Goal: Task Accomplishment & Management: Use online tool/utility

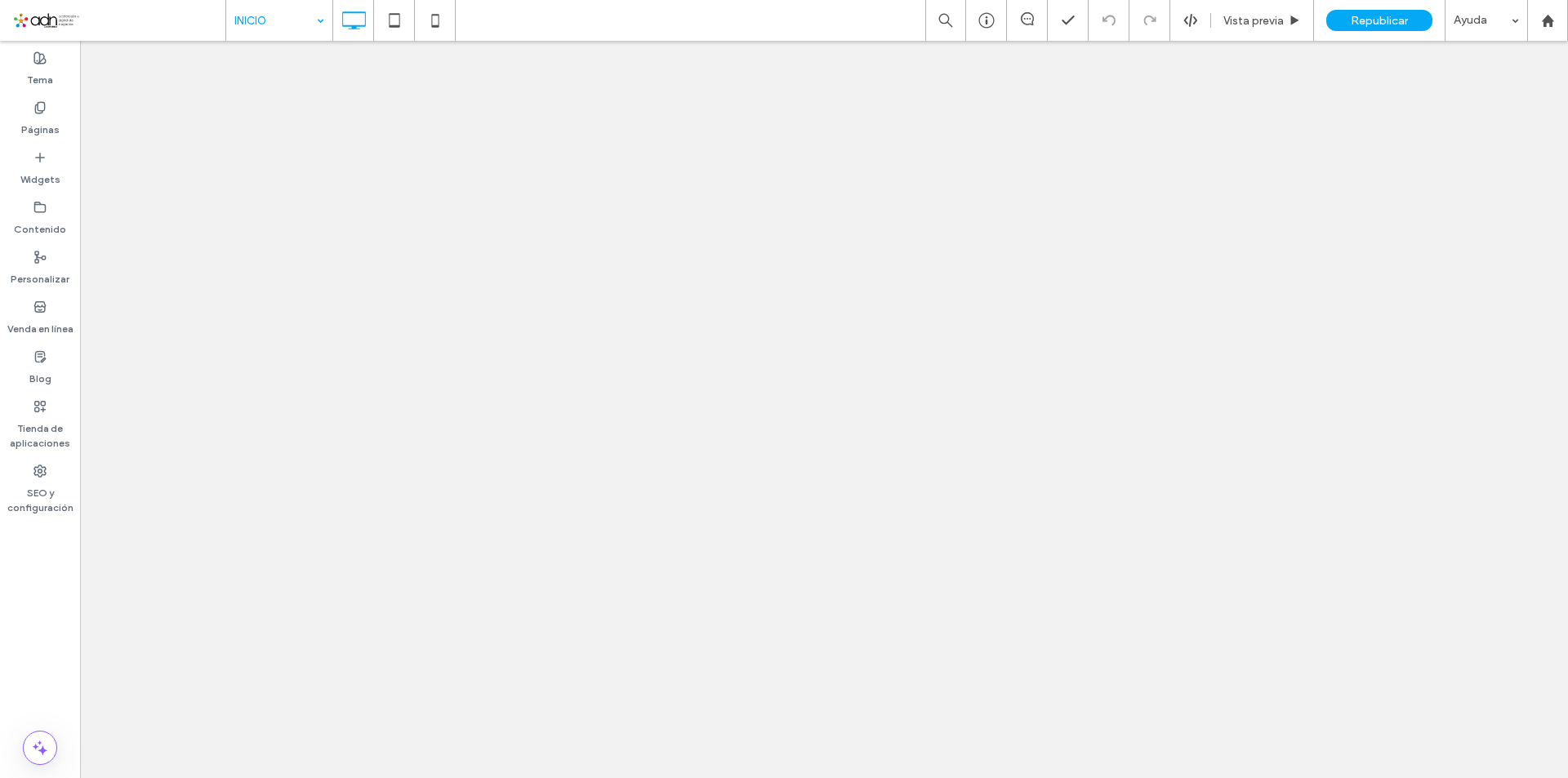
click at [321, 24] on div "INICIO" at bounding box center [279, 20] width 106 height 41
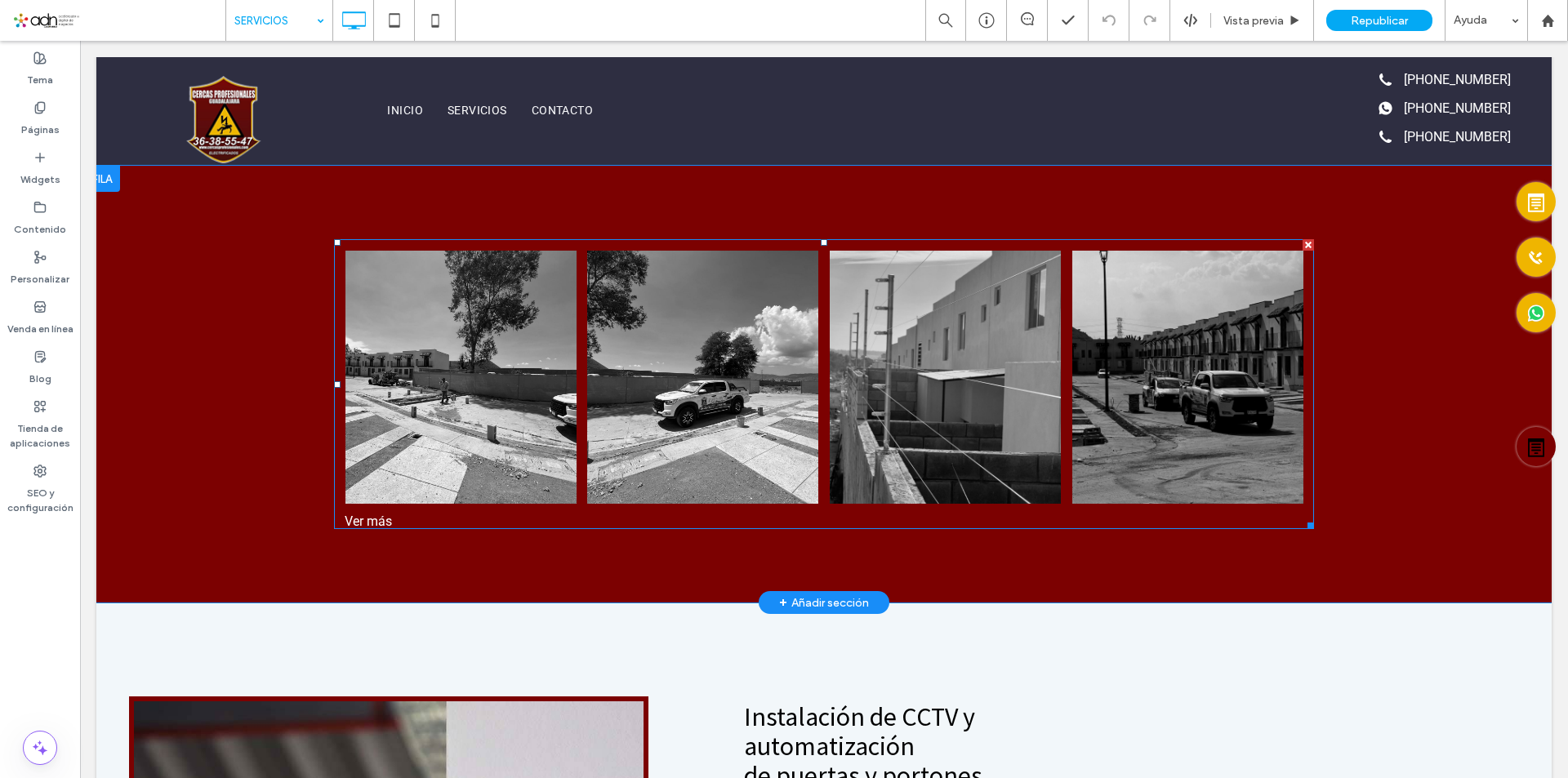
scroll to position [304, 0]
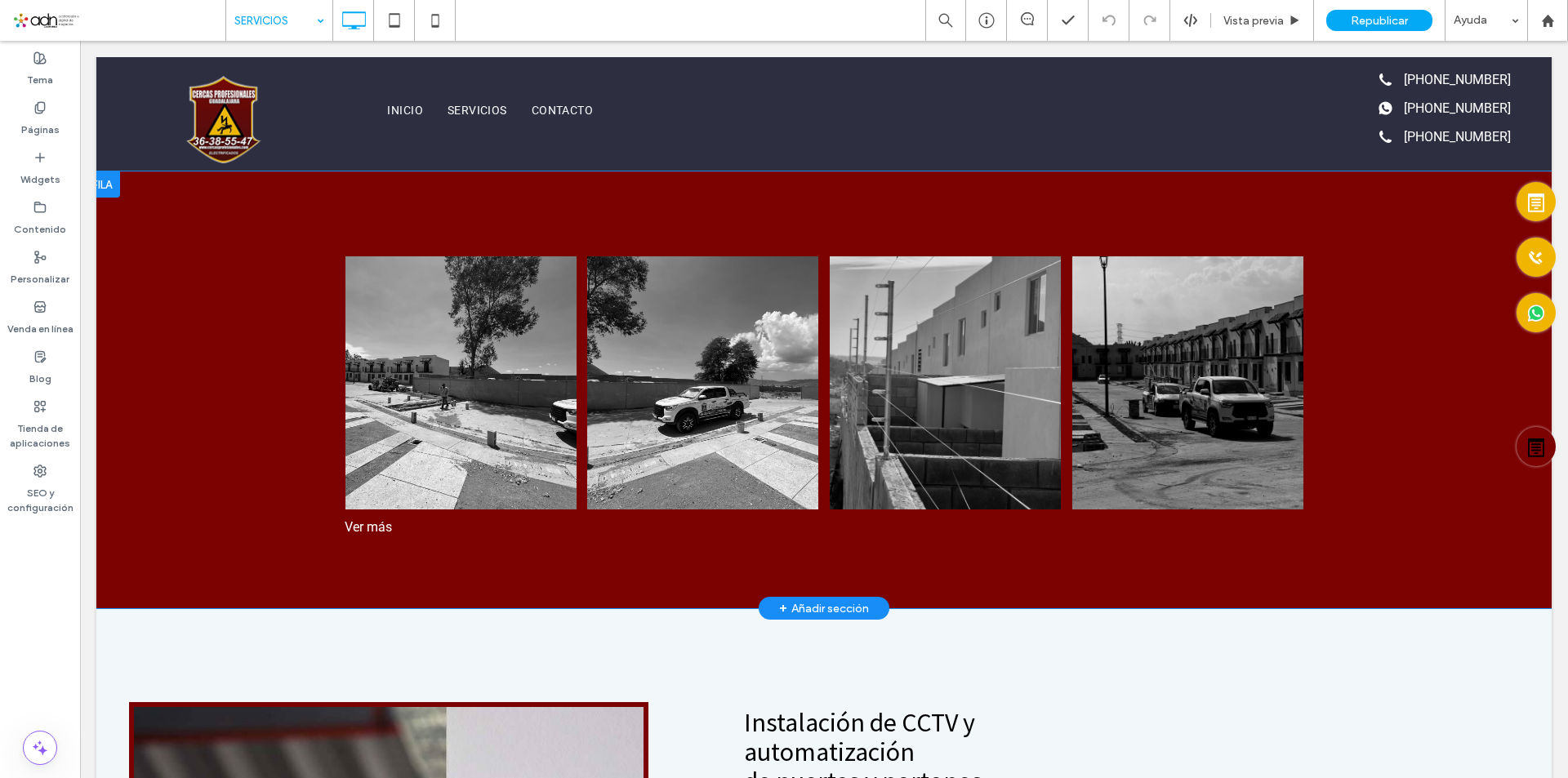
click at [815, 604] on div "+ Añadir sección" at bounding box center [824, 608] width 90 height 18
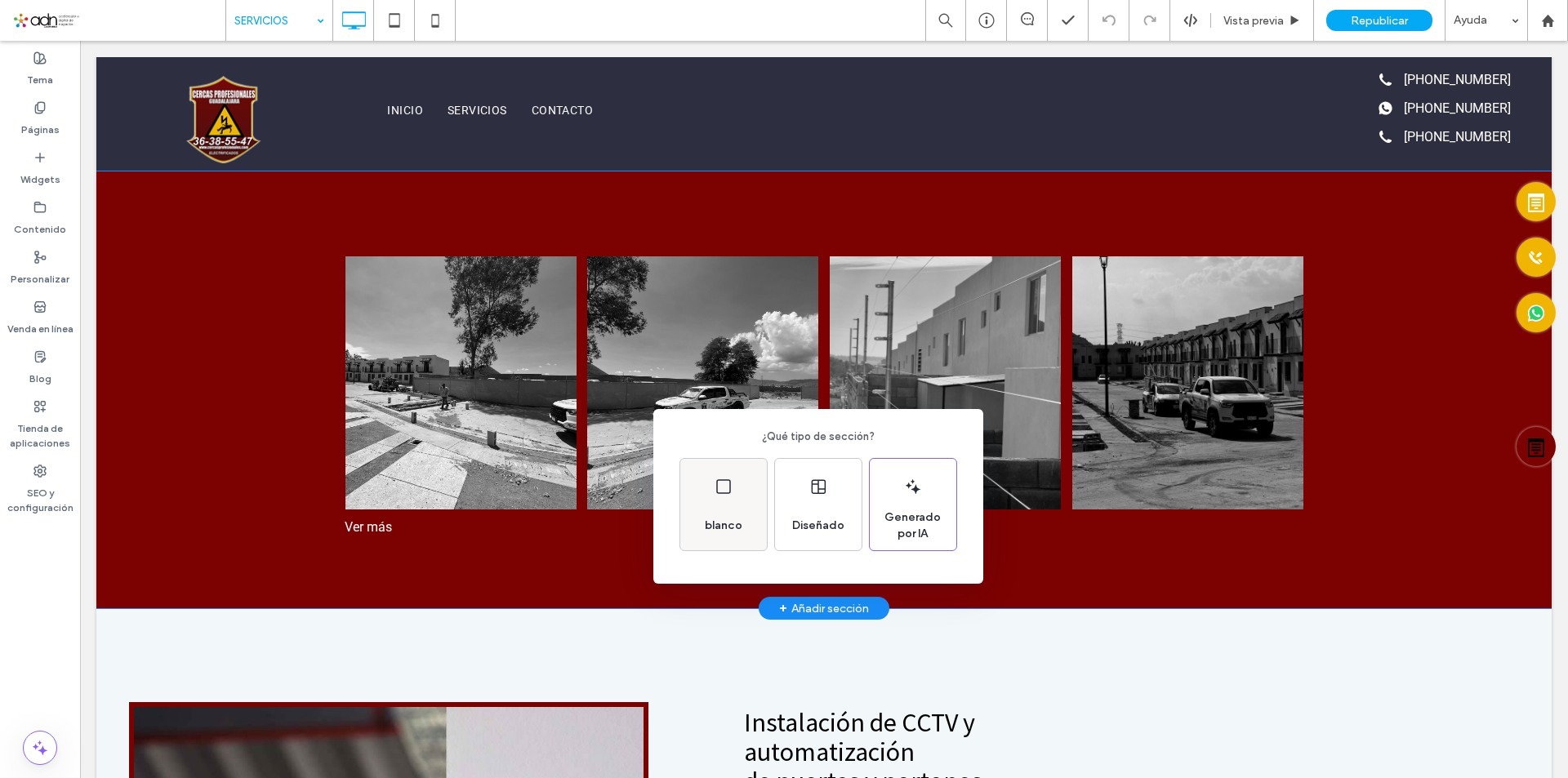
click at [743, 492] on div "blanco" at bounding box center [724, 505] width 86 height 91
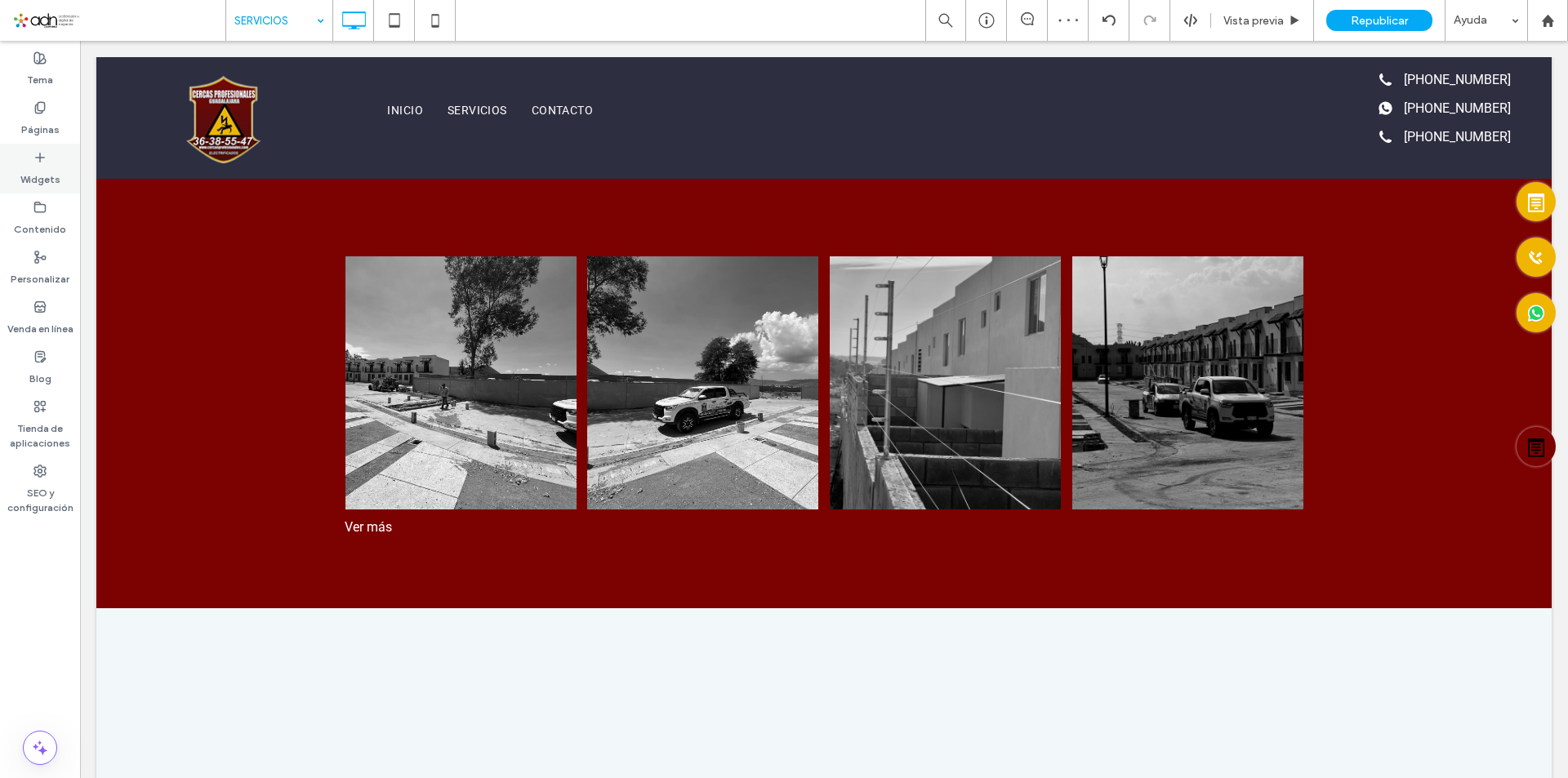
drag, startPoint x: 48, startPoint y: 167, endPoint x: 91, endPoint y: 259, distance: 101.6
click at [48, 167] on label "Widgets" at bounding box center [40, 175] width 40 height 23
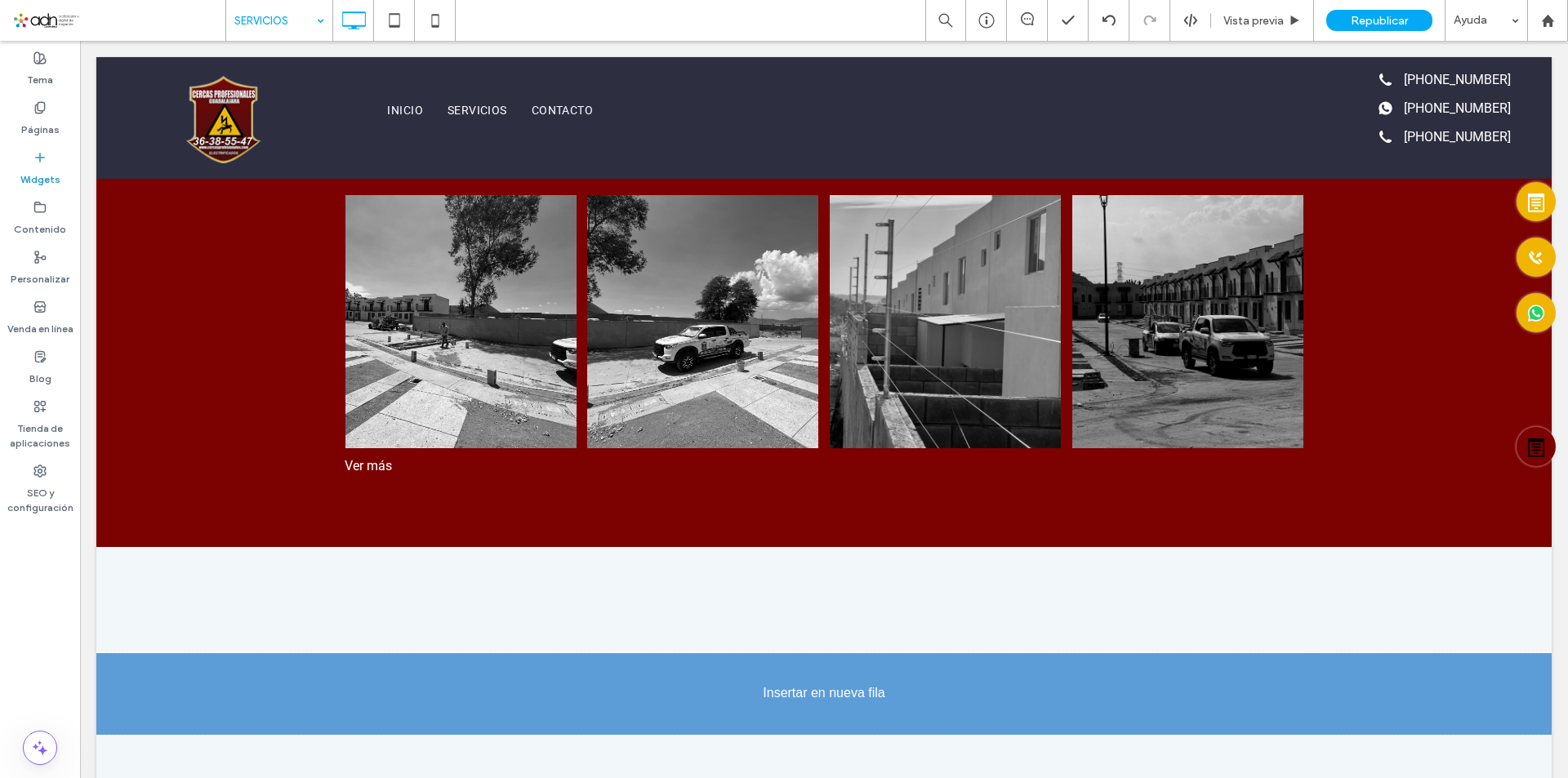
scroll to position [422, 0]
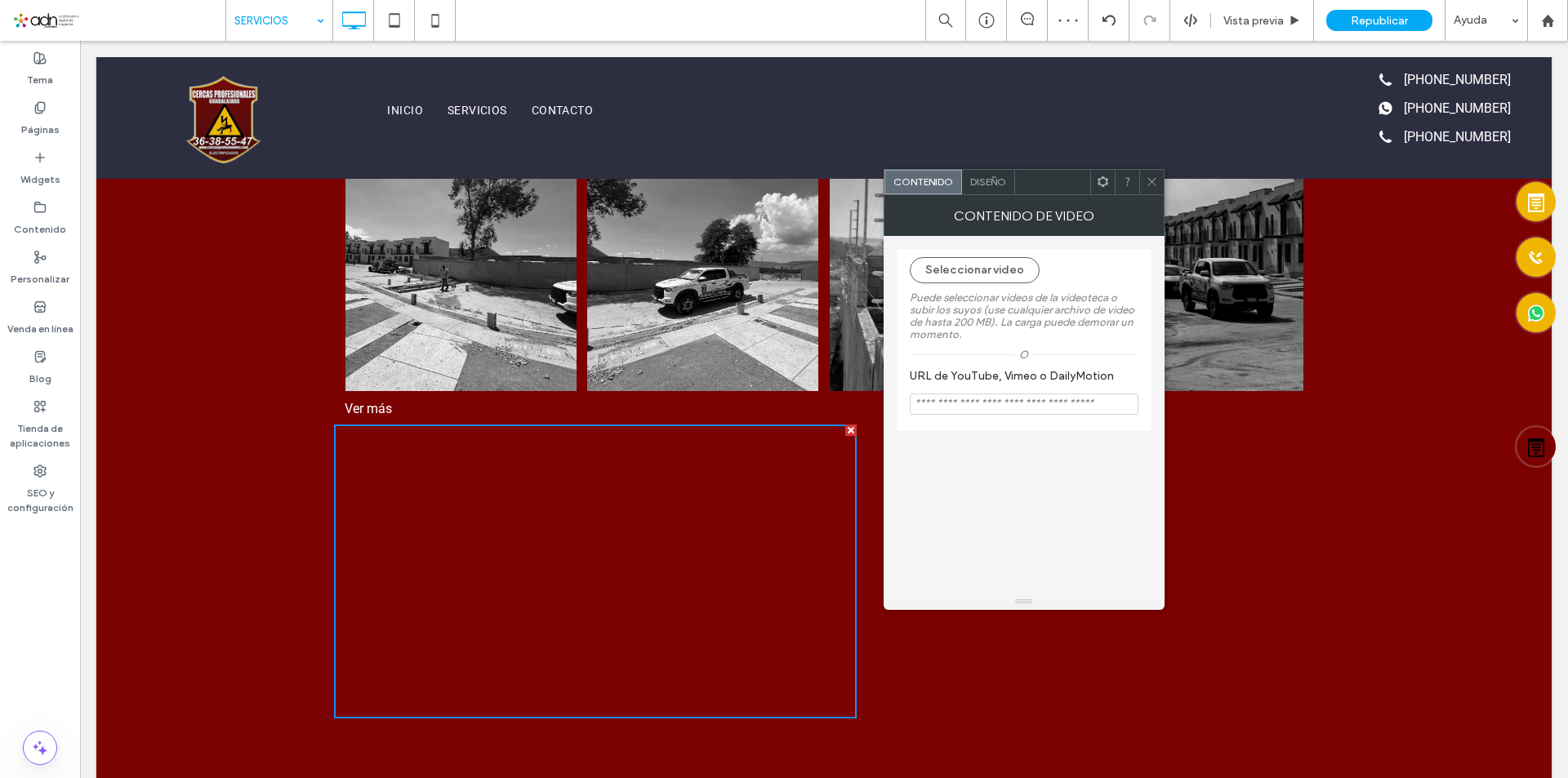
click at [1151, 187] on icon at bounding box center [1151, 181] width 12 height 12
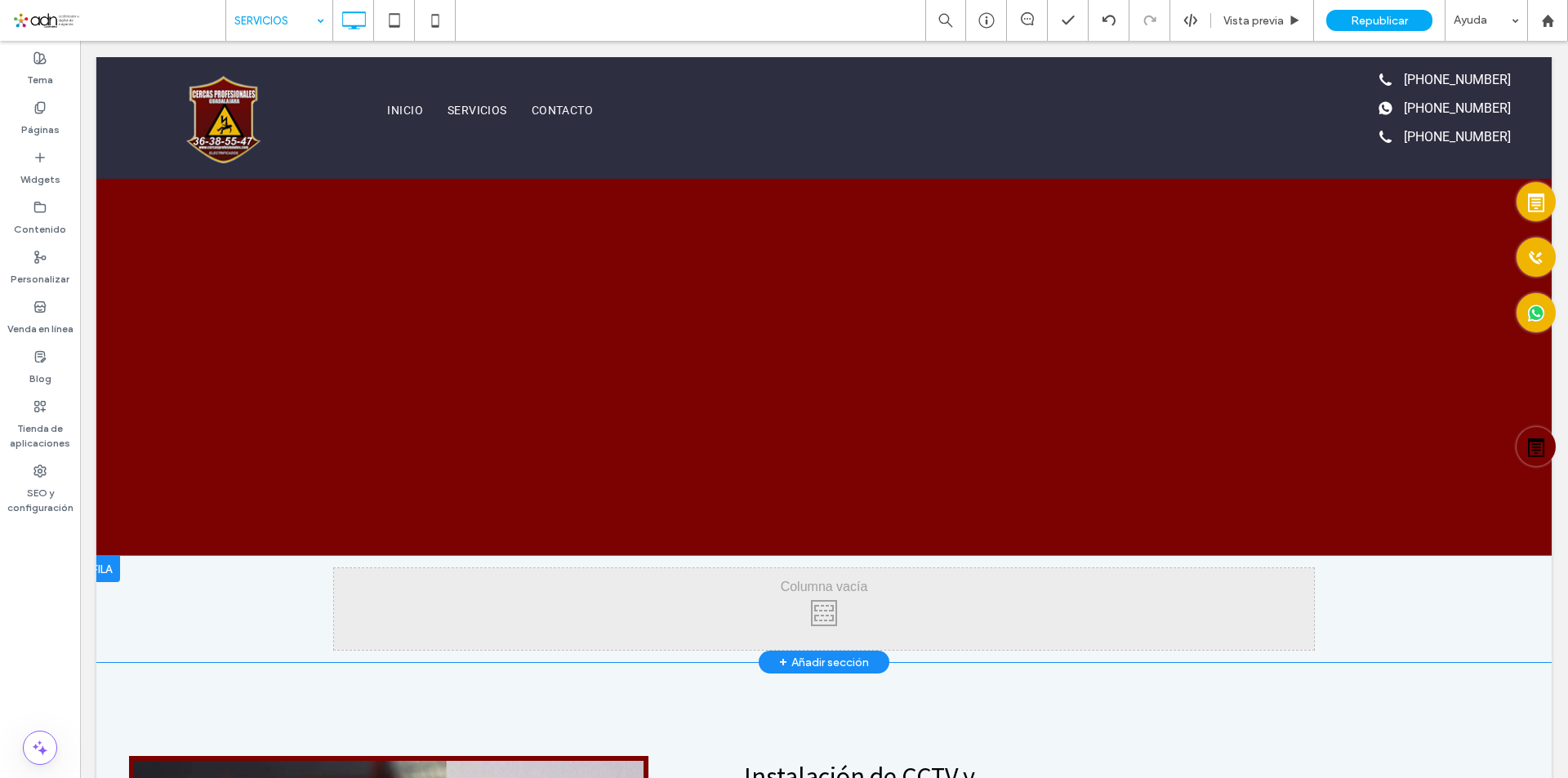
scroll to position [667, 0]
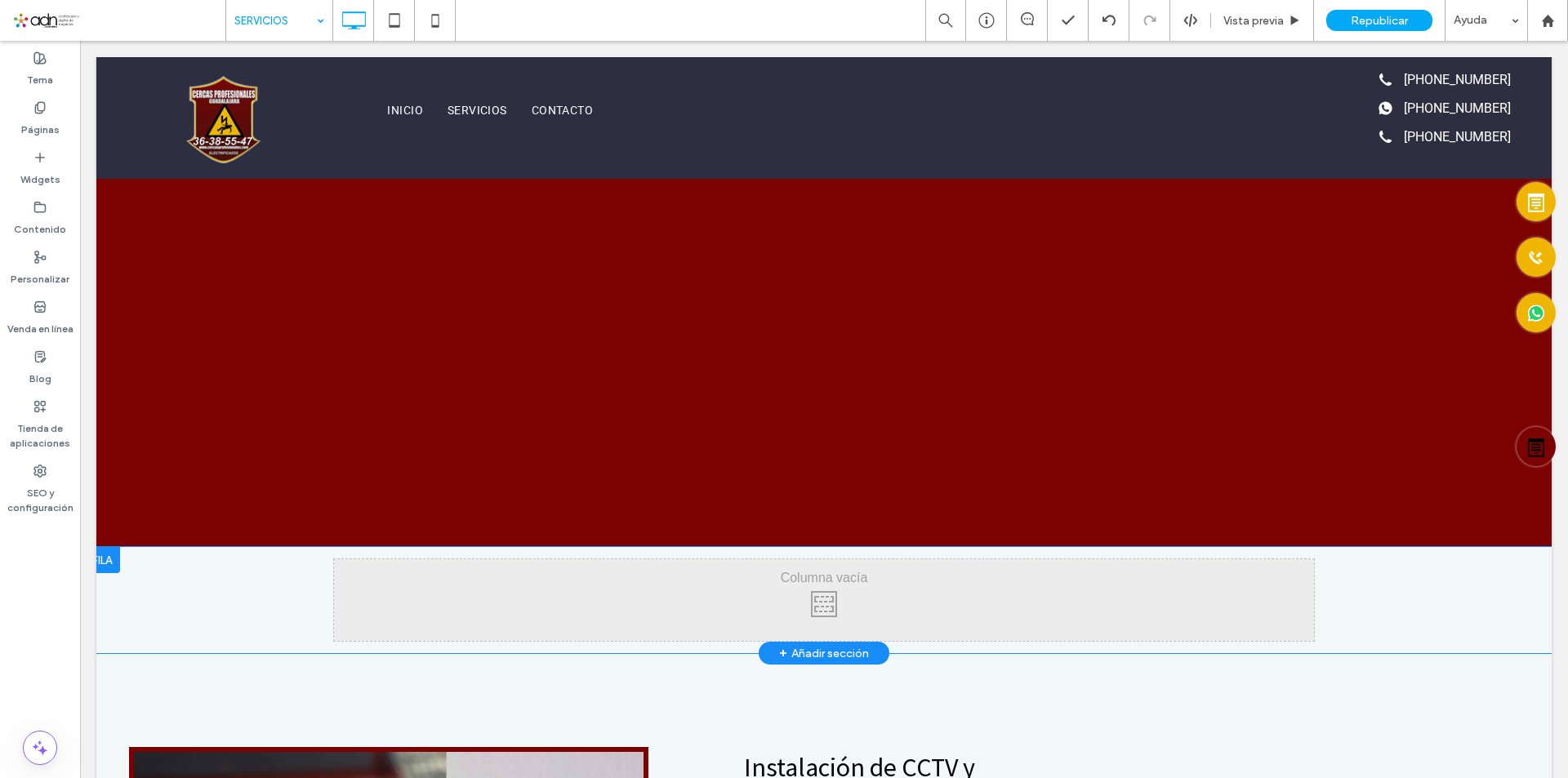
click at [109, 560] on div at bounding box center [102, 560] width 36 height 26
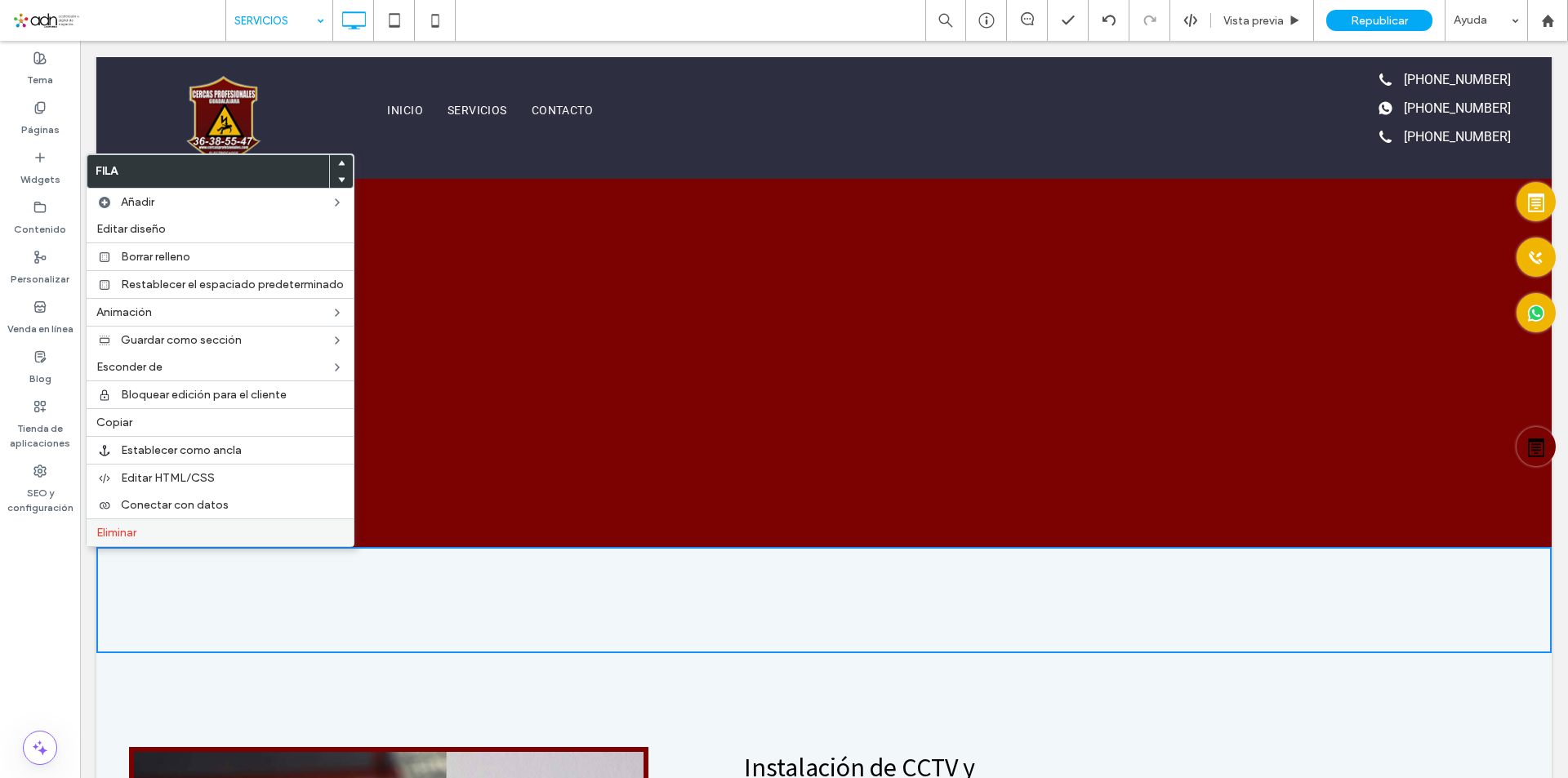
click at [168, 539] on label "Eliminar" at bounding box center [220, 532] width 247 height 14
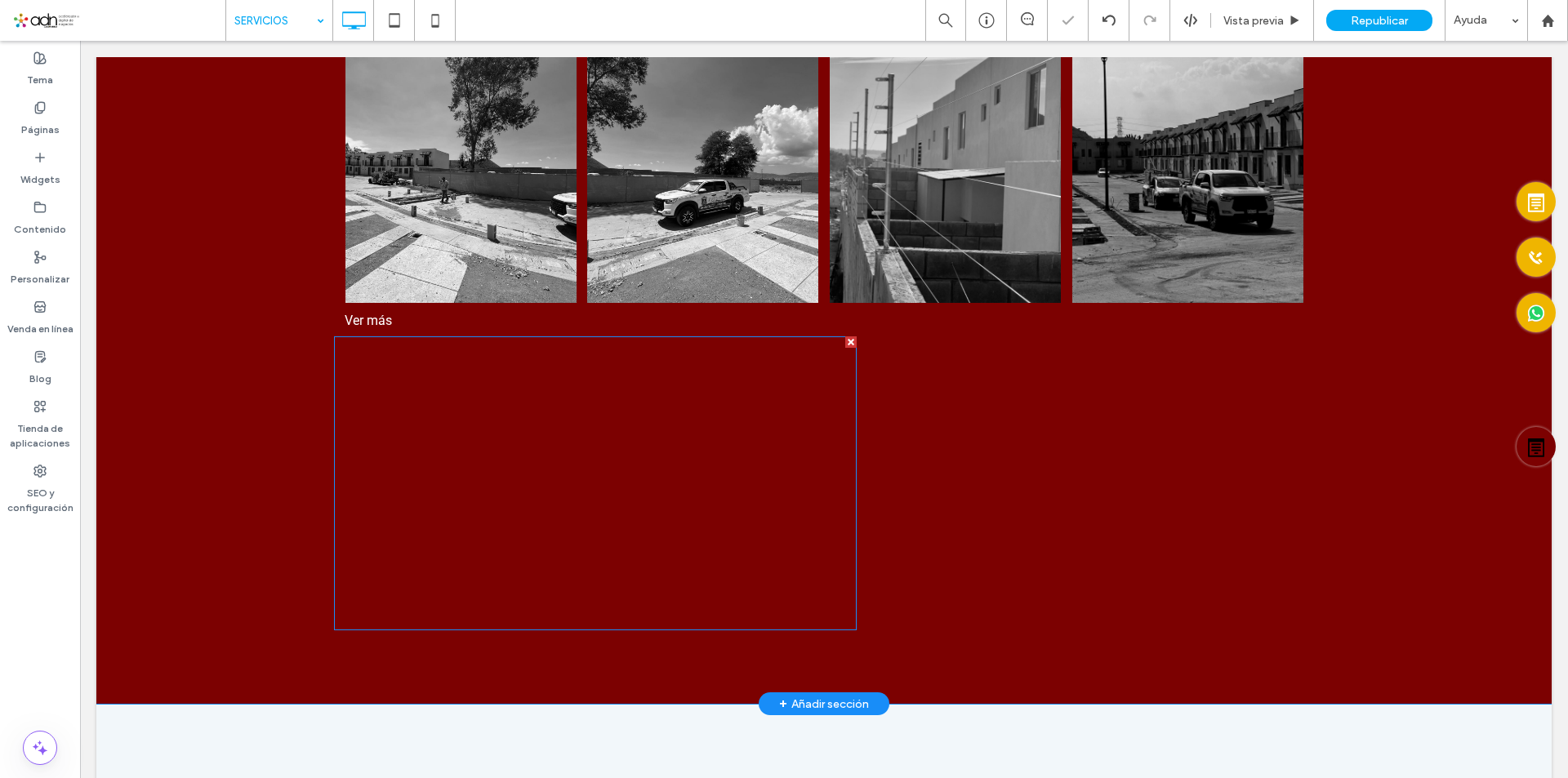
scroll to position [504, 0]
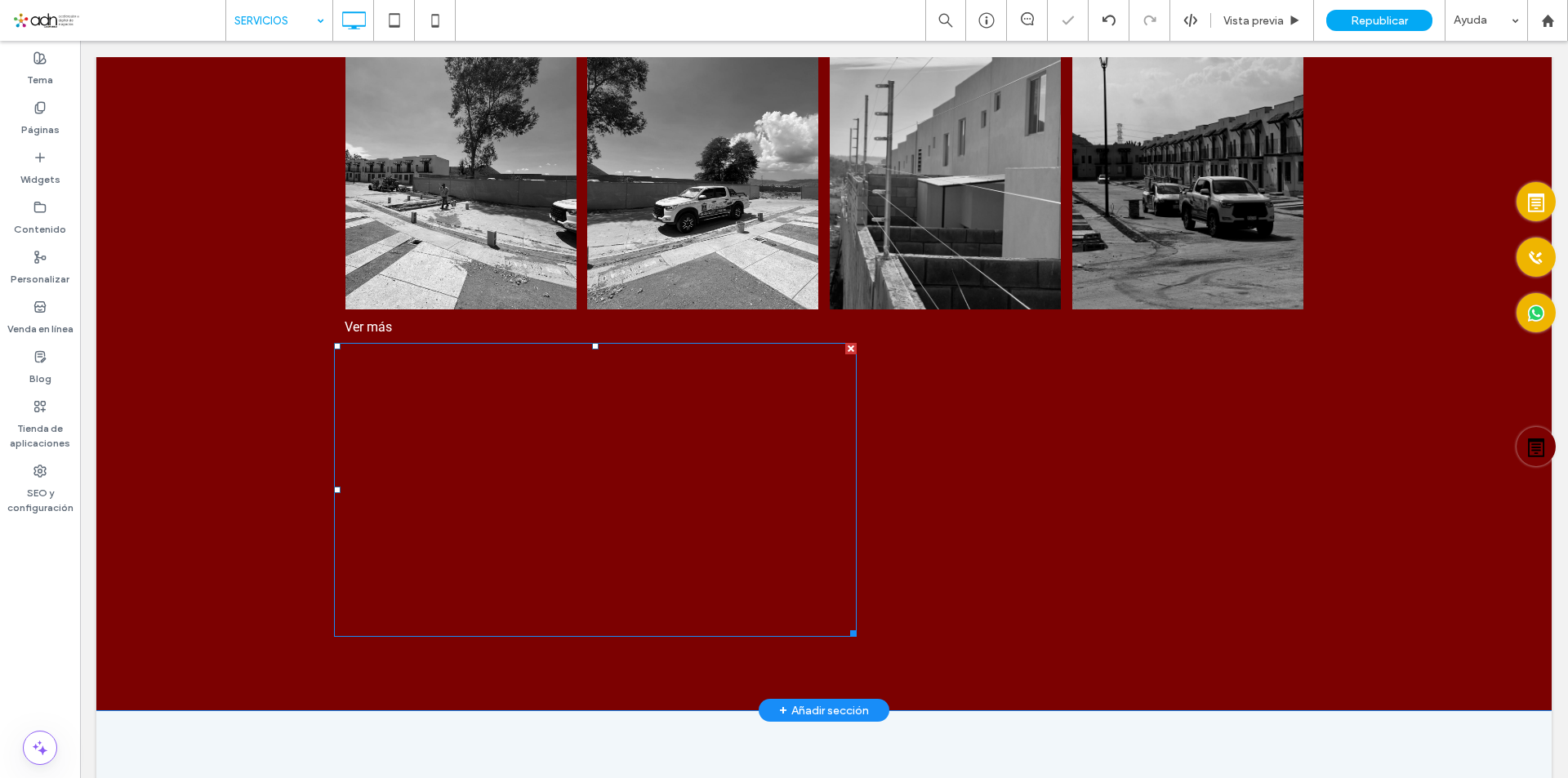
click at [534, 478] on span at bounding box center [595, 489] width 522 height 294
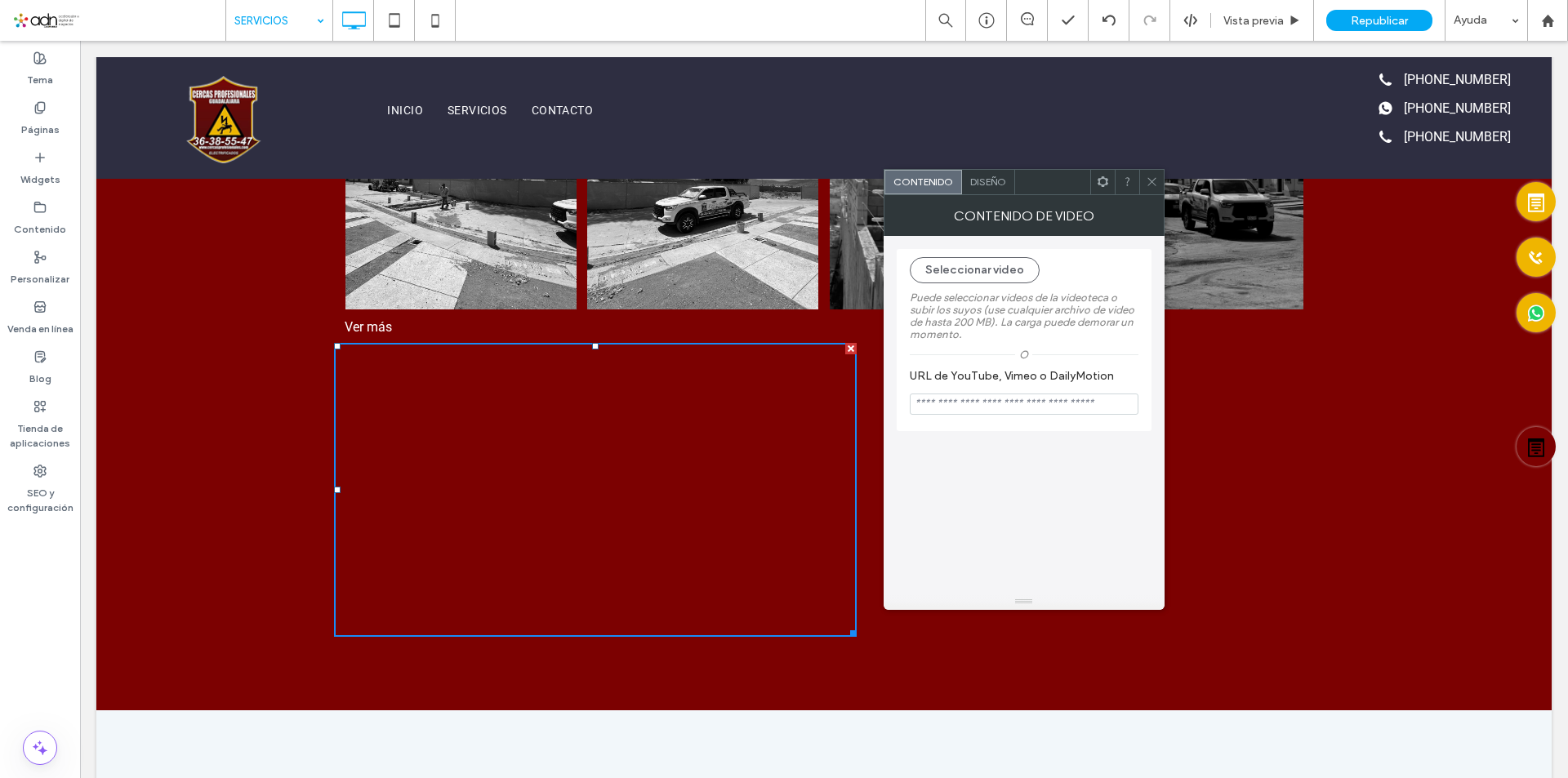
click at [956, 402] on input "URL de YouTube, Vimeo o DailyMotion" at bounding box center [1024, 404] width 229 height 21
paste input "**********"
type input "**********"
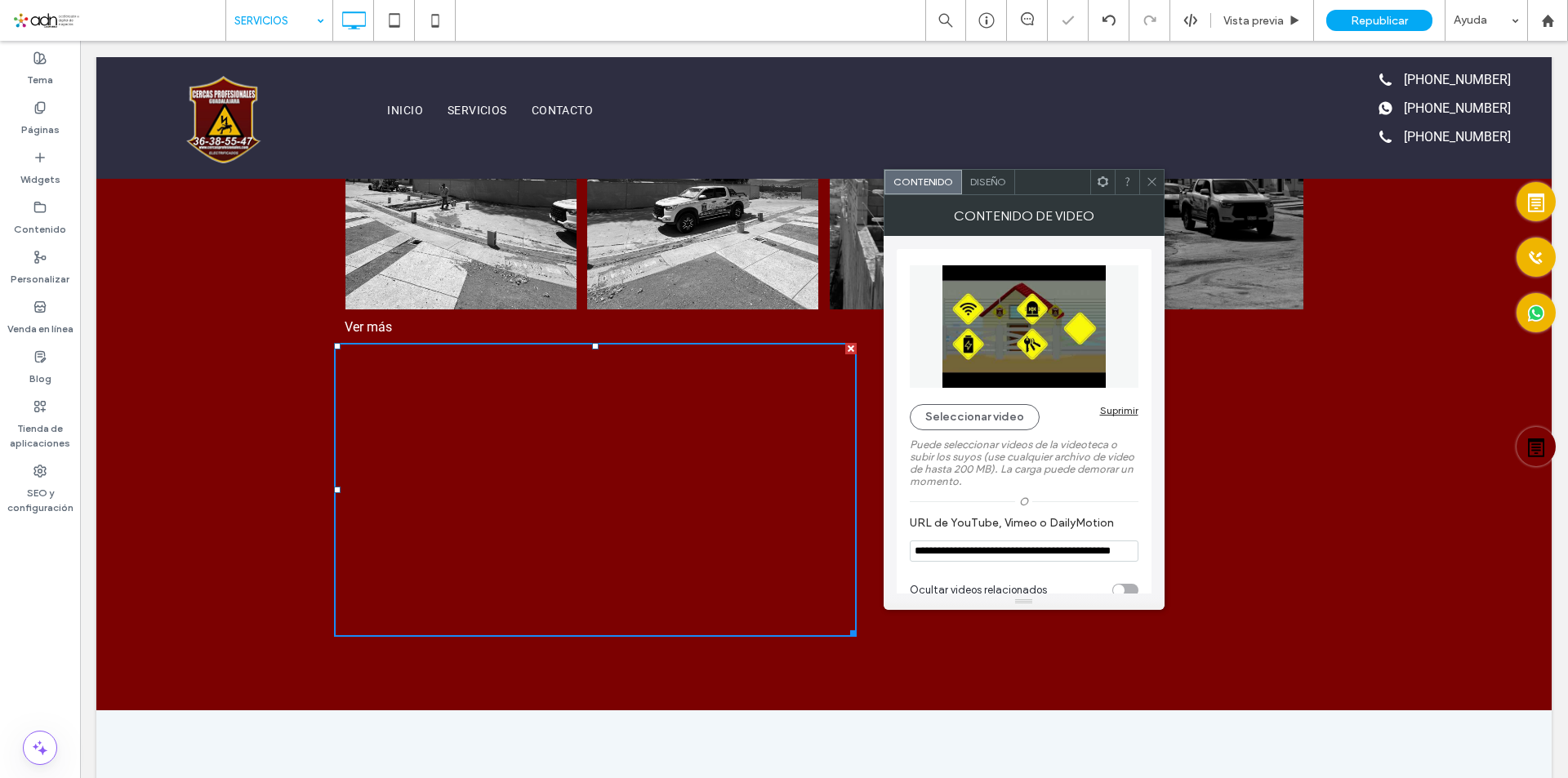
scroll to position [26, 0]
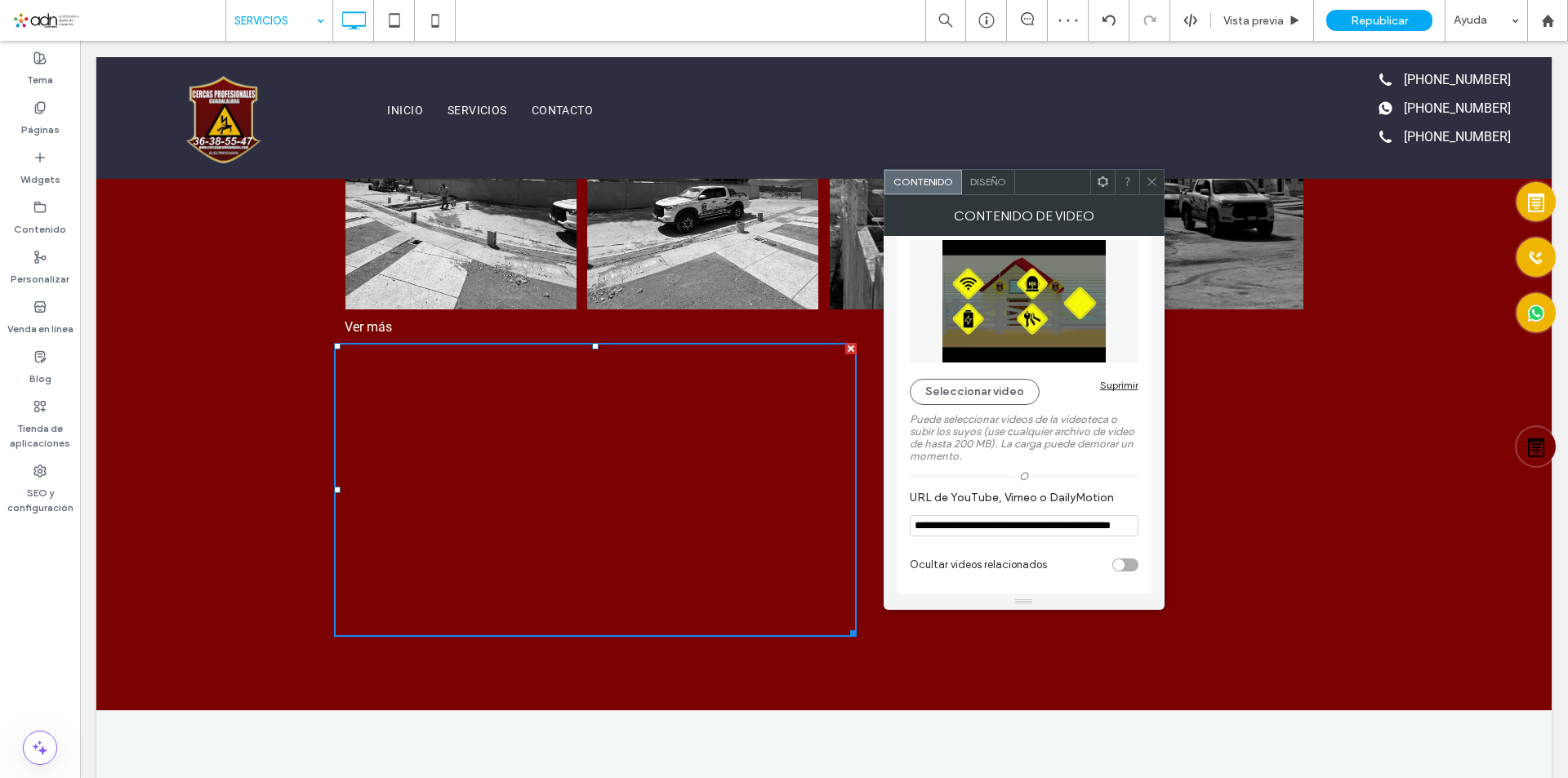
click at [1126, 566] on div "toggle" at bounding box center [1125, 565] width 26 height 13
type input "**********"
click at [1153, 182] on icon at bounding box center [1151, 181] width 12 height 12
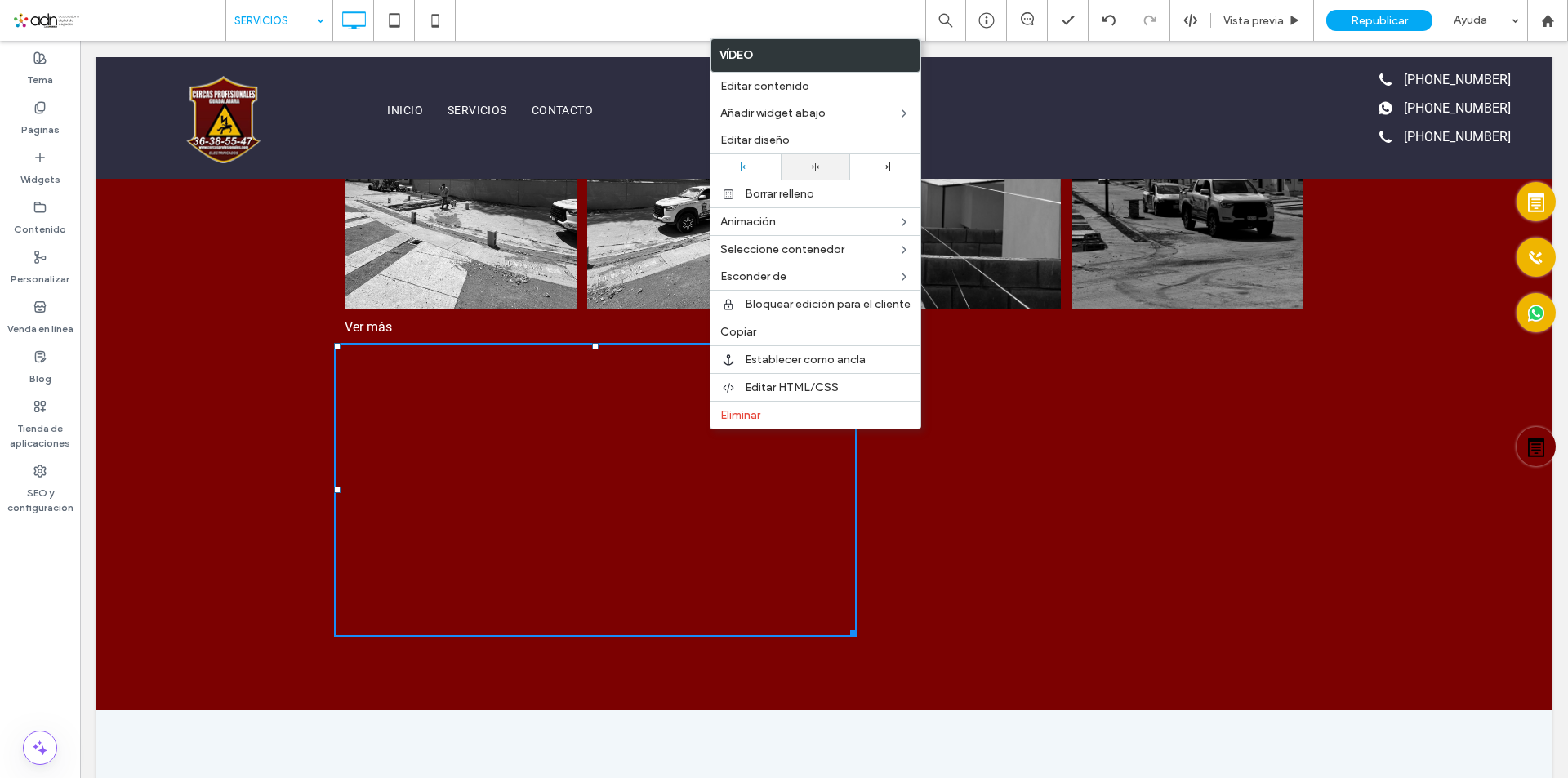
click at [813, 163] on icon at bounding box center [815, 167] width 11 height 11
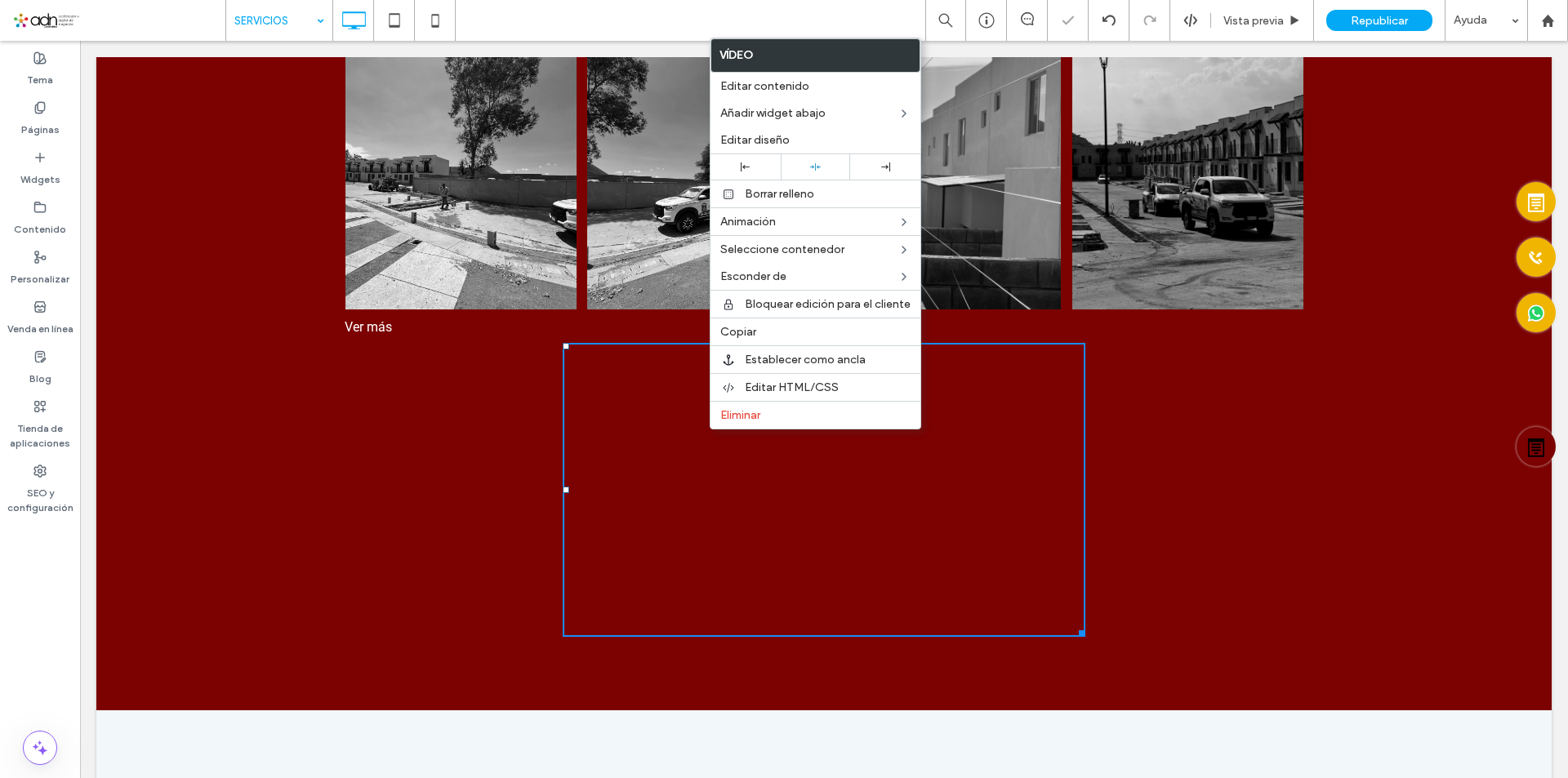
click at [372, 566] on div "Button Button Button Button Button Button Button Button Button Button Button Bu…" at bounding box center [825, 340] width 980 height 609
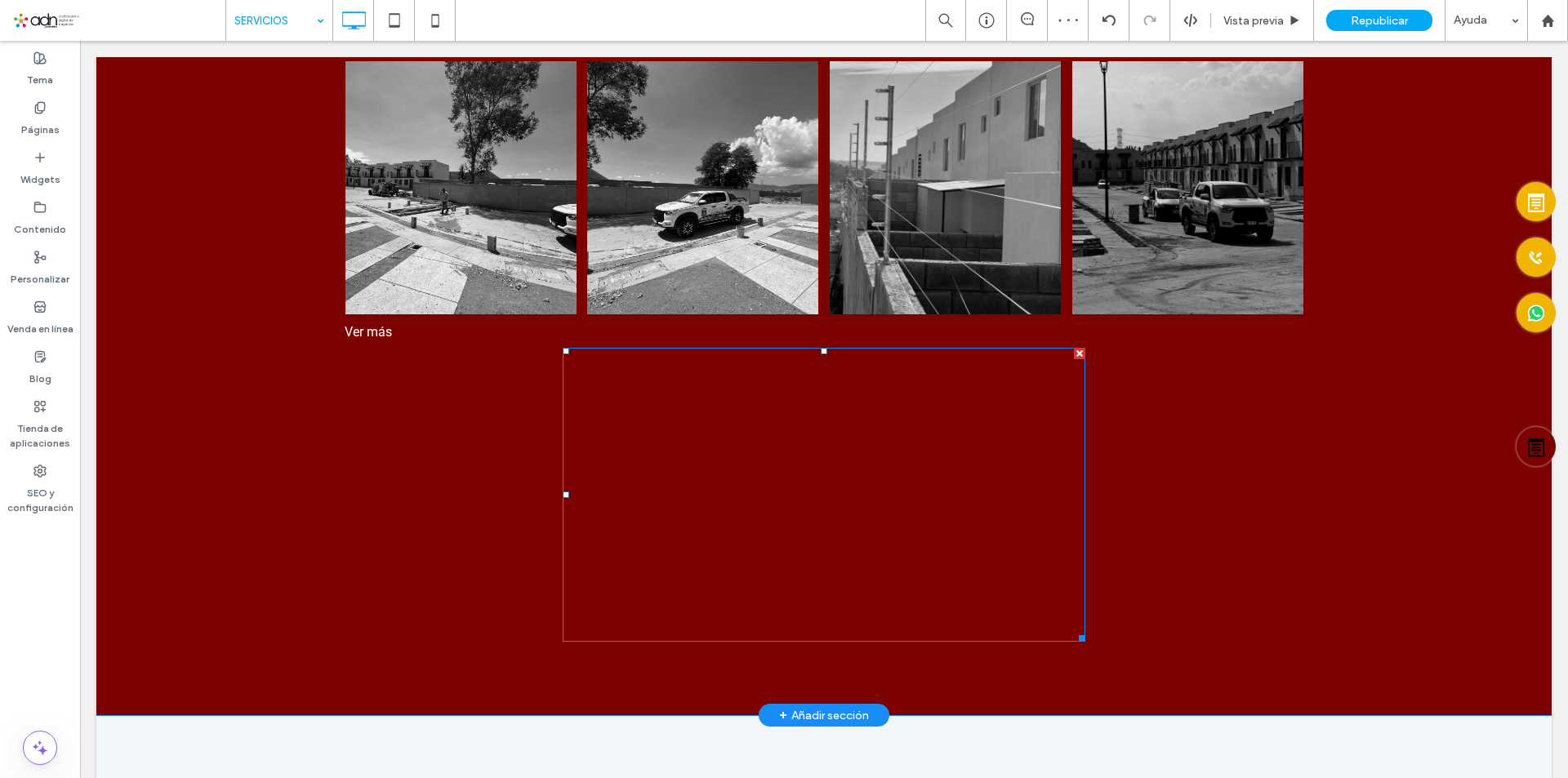
scroll to position [504, 0]
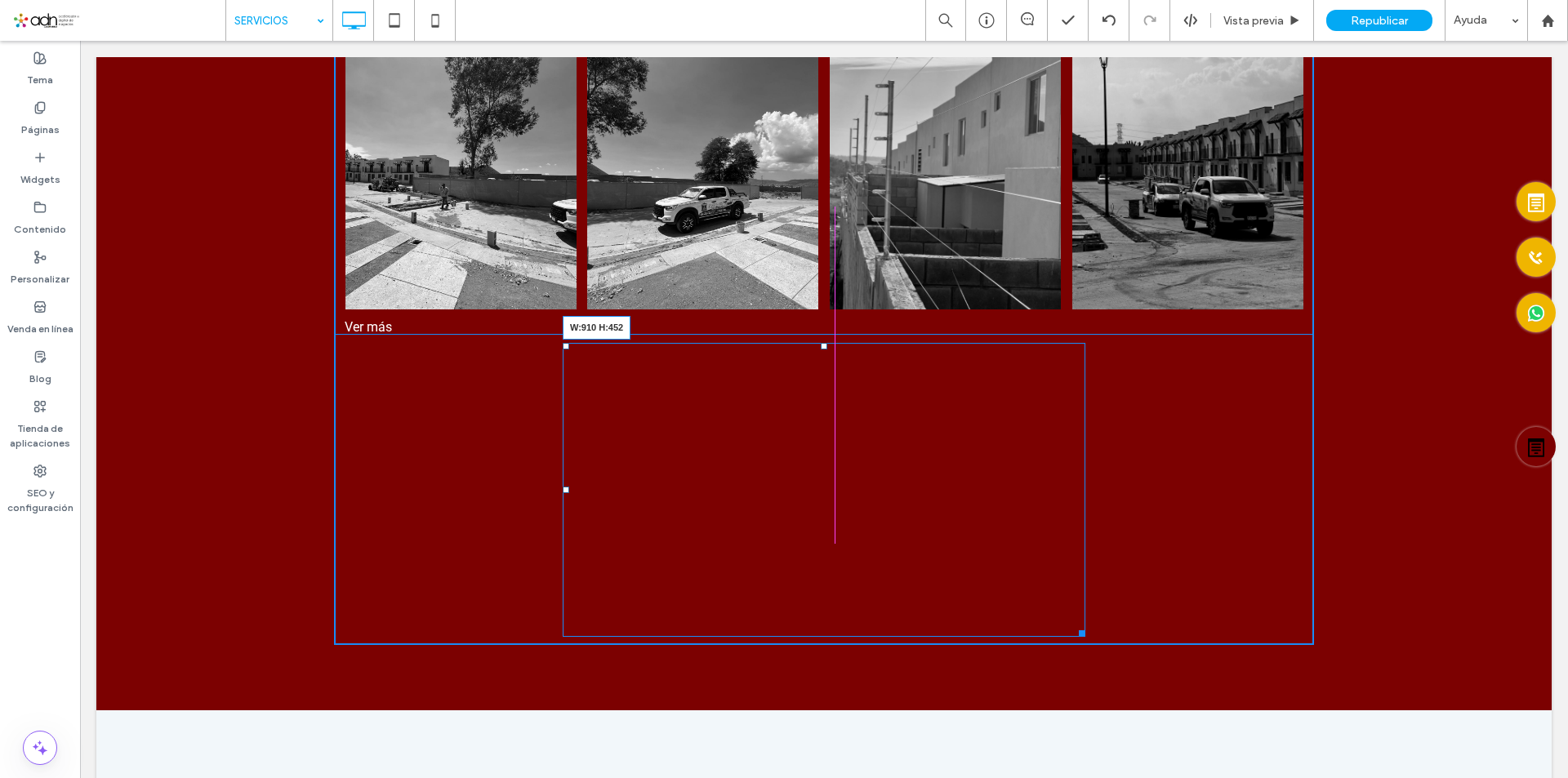
drag, startPoint x: 1075, startPoint y: 630, endPoint x: 1186, endPoint y: 704, distance: 133.4
click at [1085, 637] on div at bounding box center [1079, 631] width 12 height 12
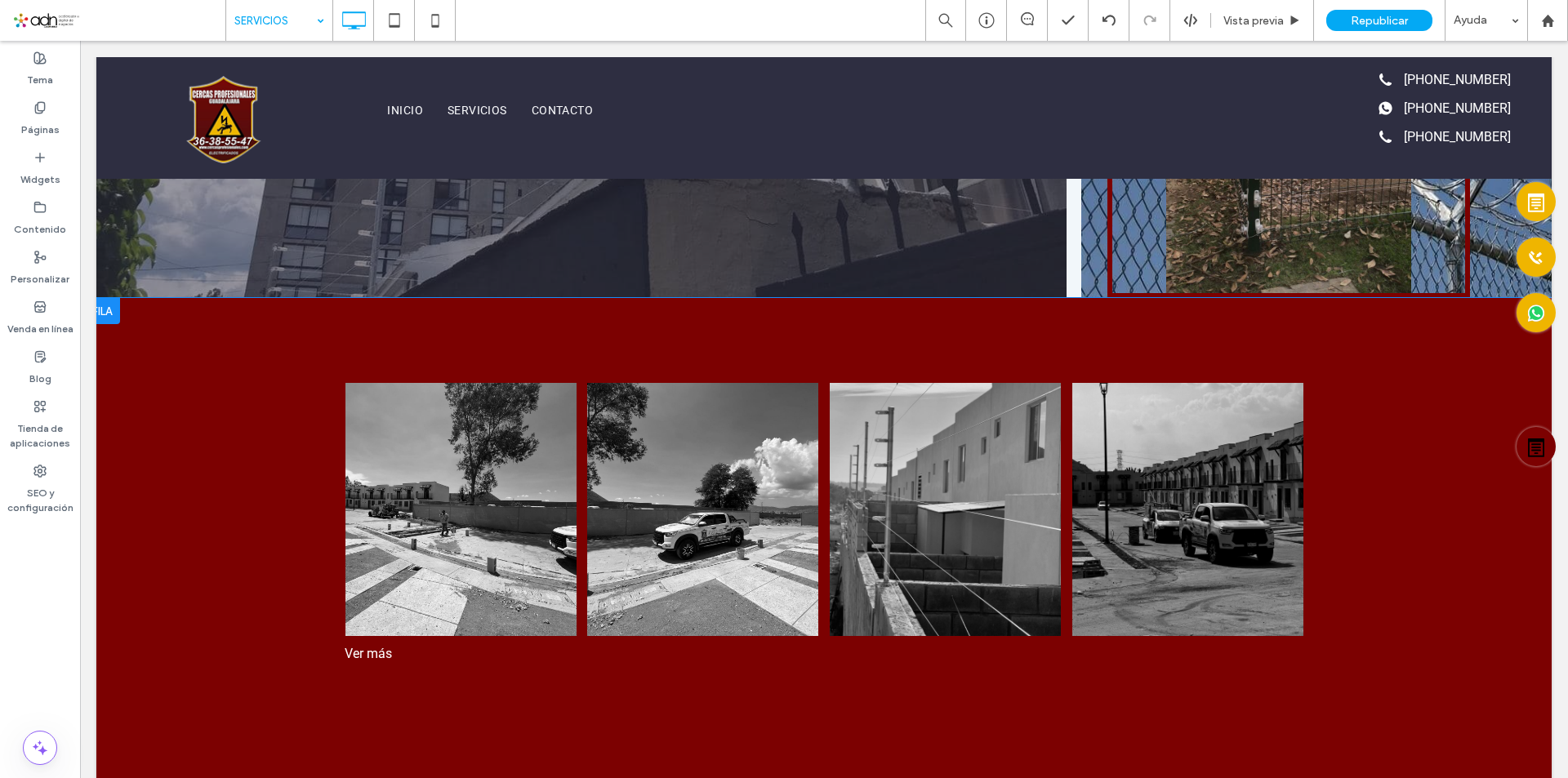
scroll to position [0, 0]
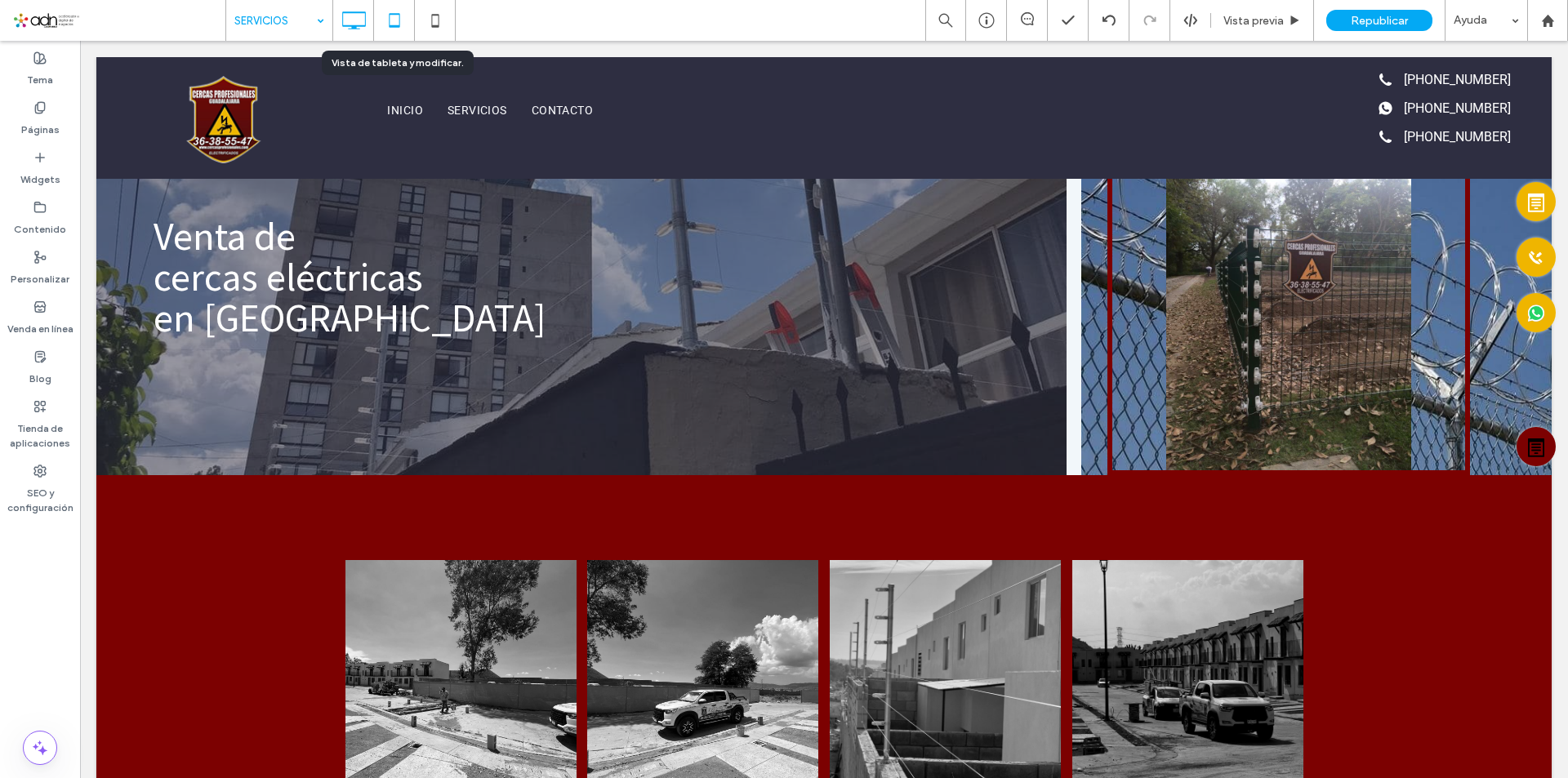
click at [409, 27] on icon at bounding box center [395, 20] width 33 height 33
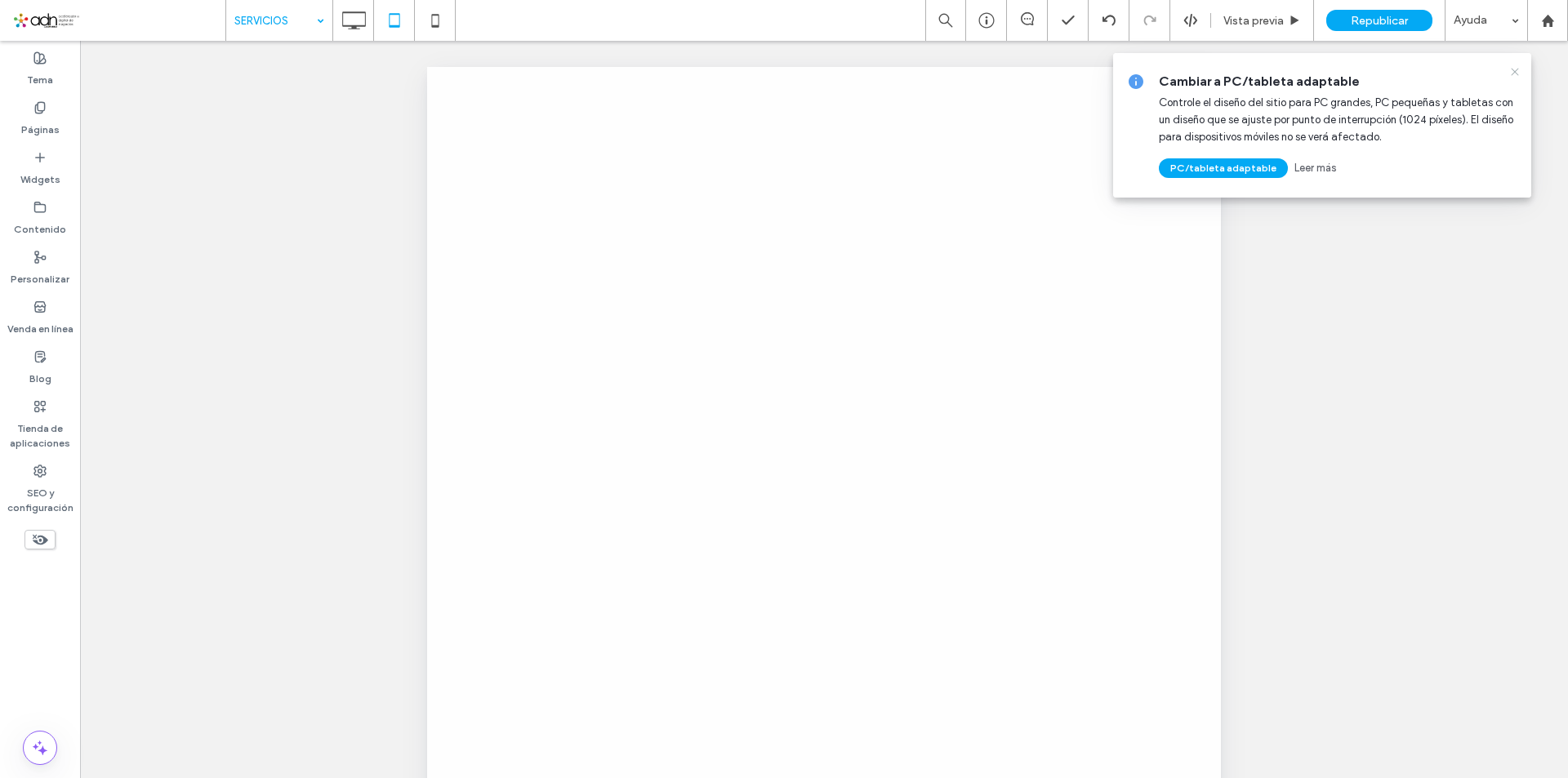
click at [1519, 74] on icon at bounding box center [1515, 71] width 13 height 13
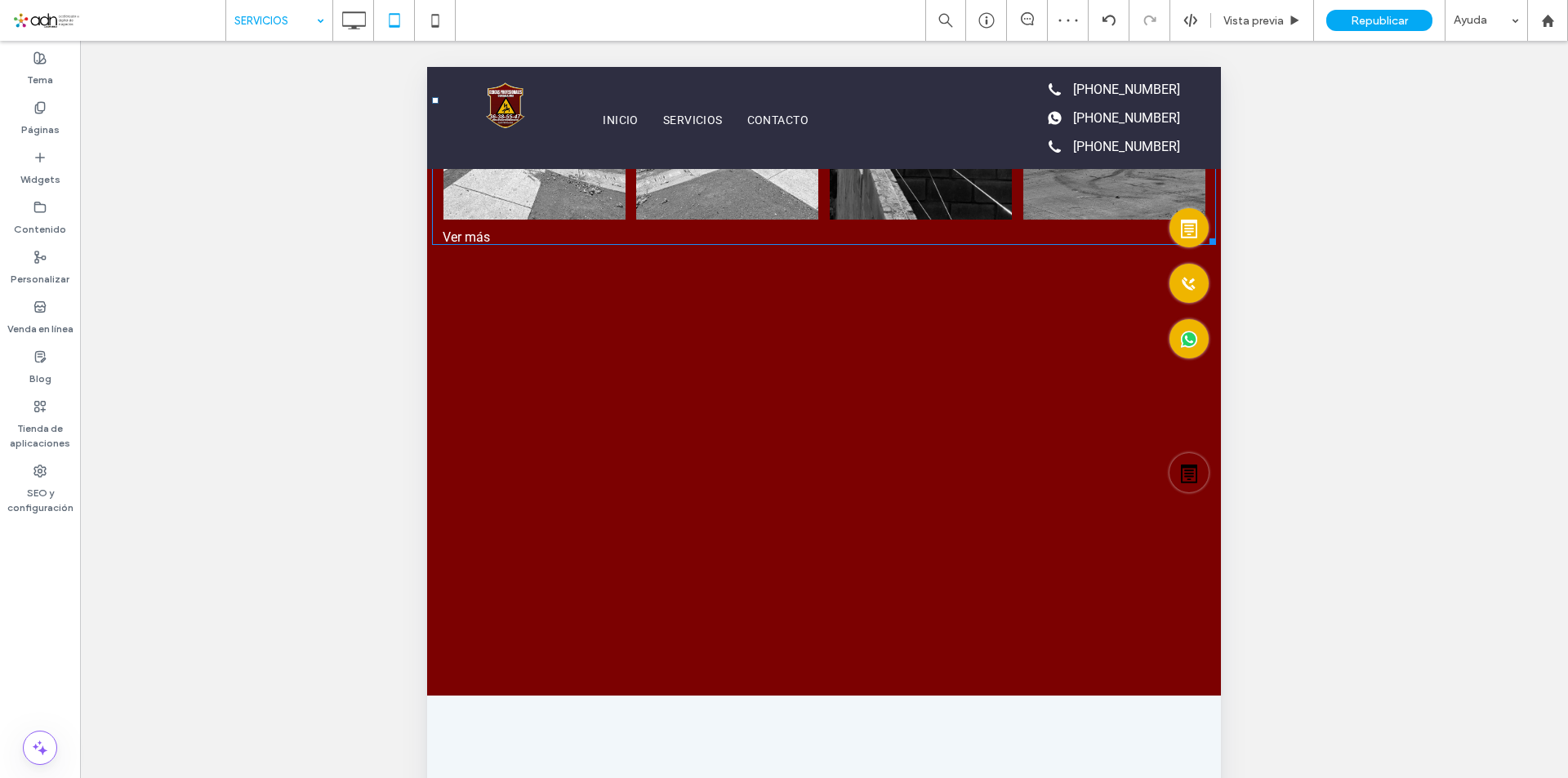
scroll to position [654, 0]
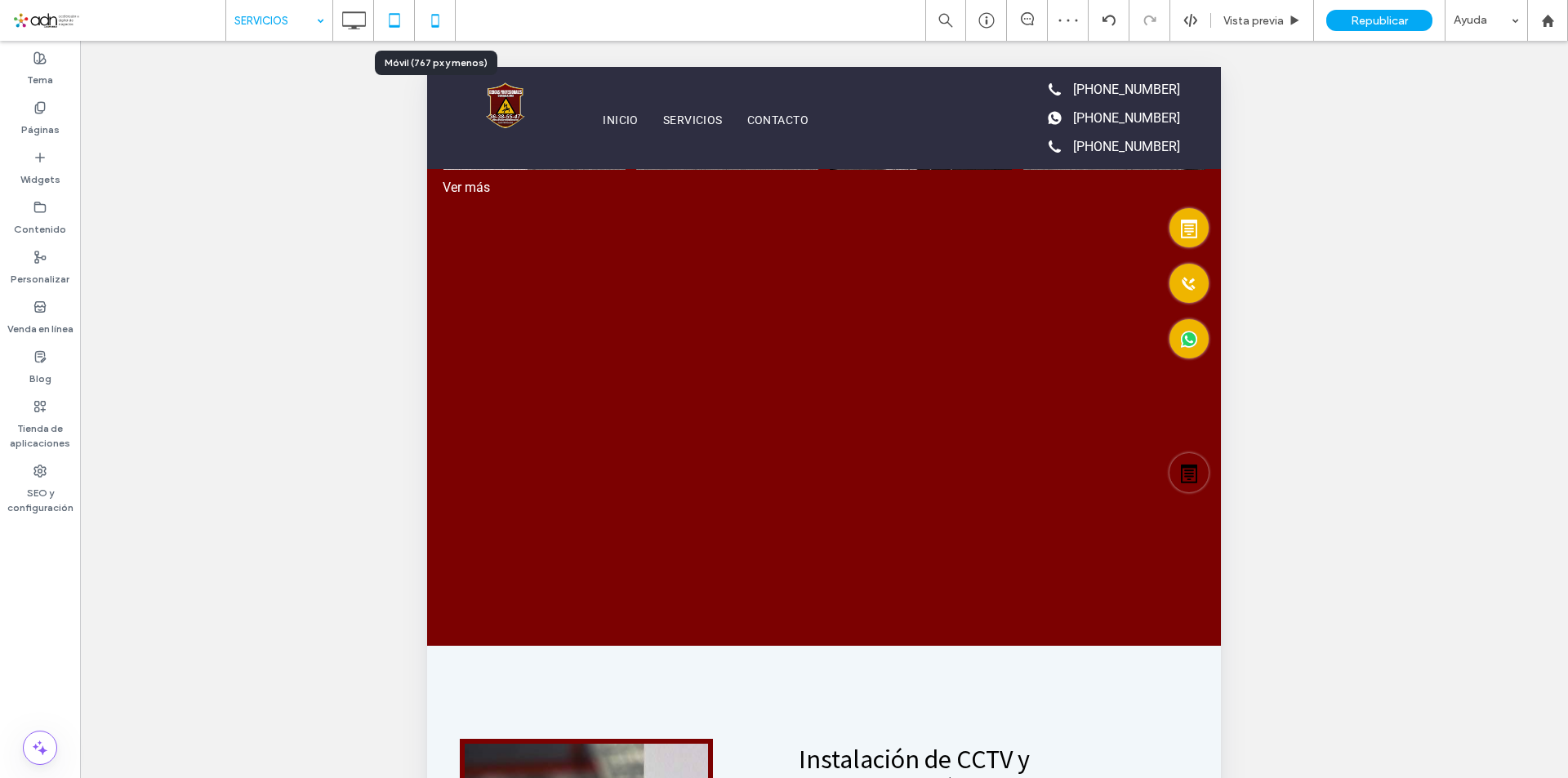
click at [436, 20] on icon at bounding box center [435, 20] width 33 height 33
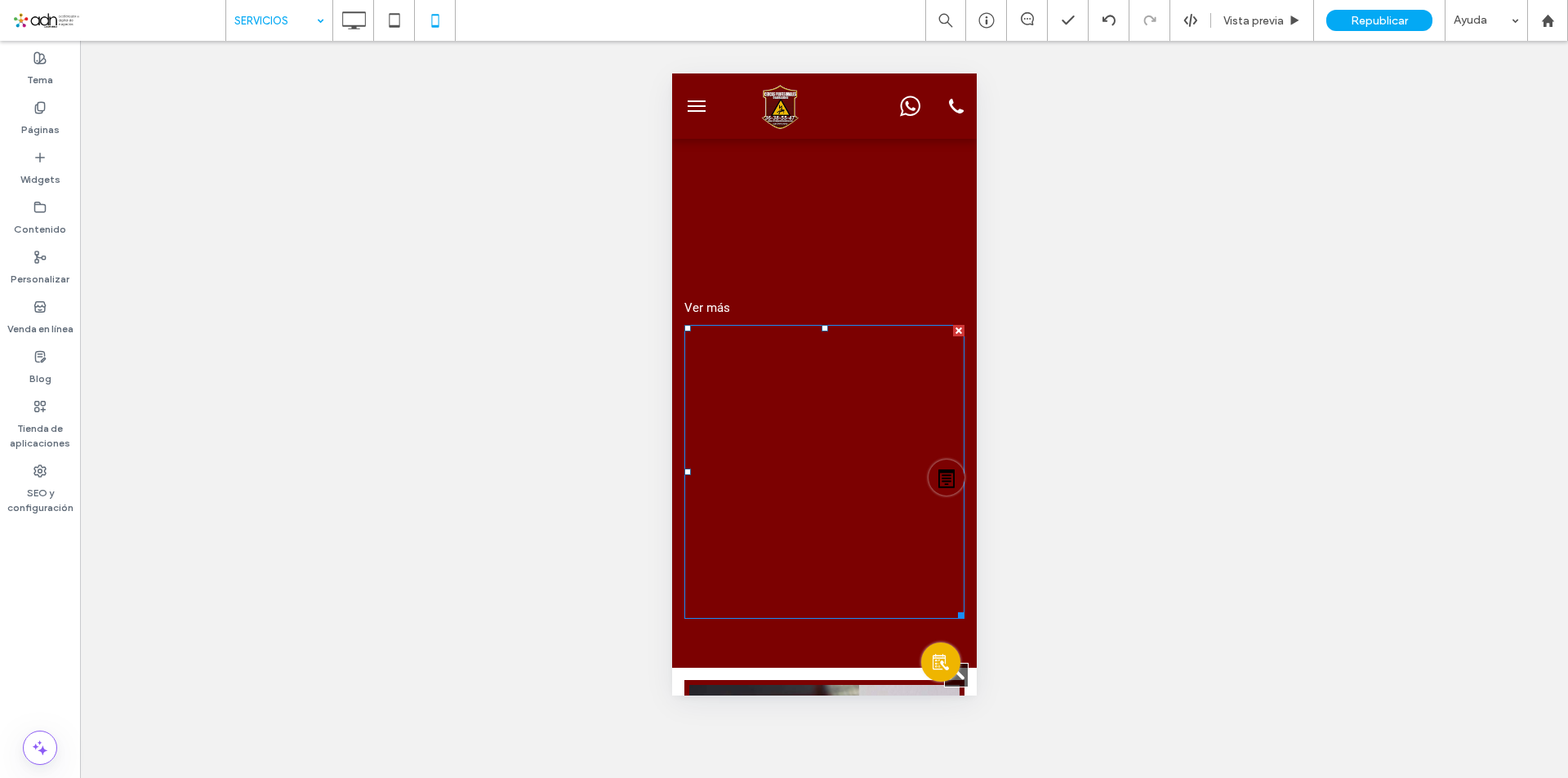
scroll to position [817, 0]
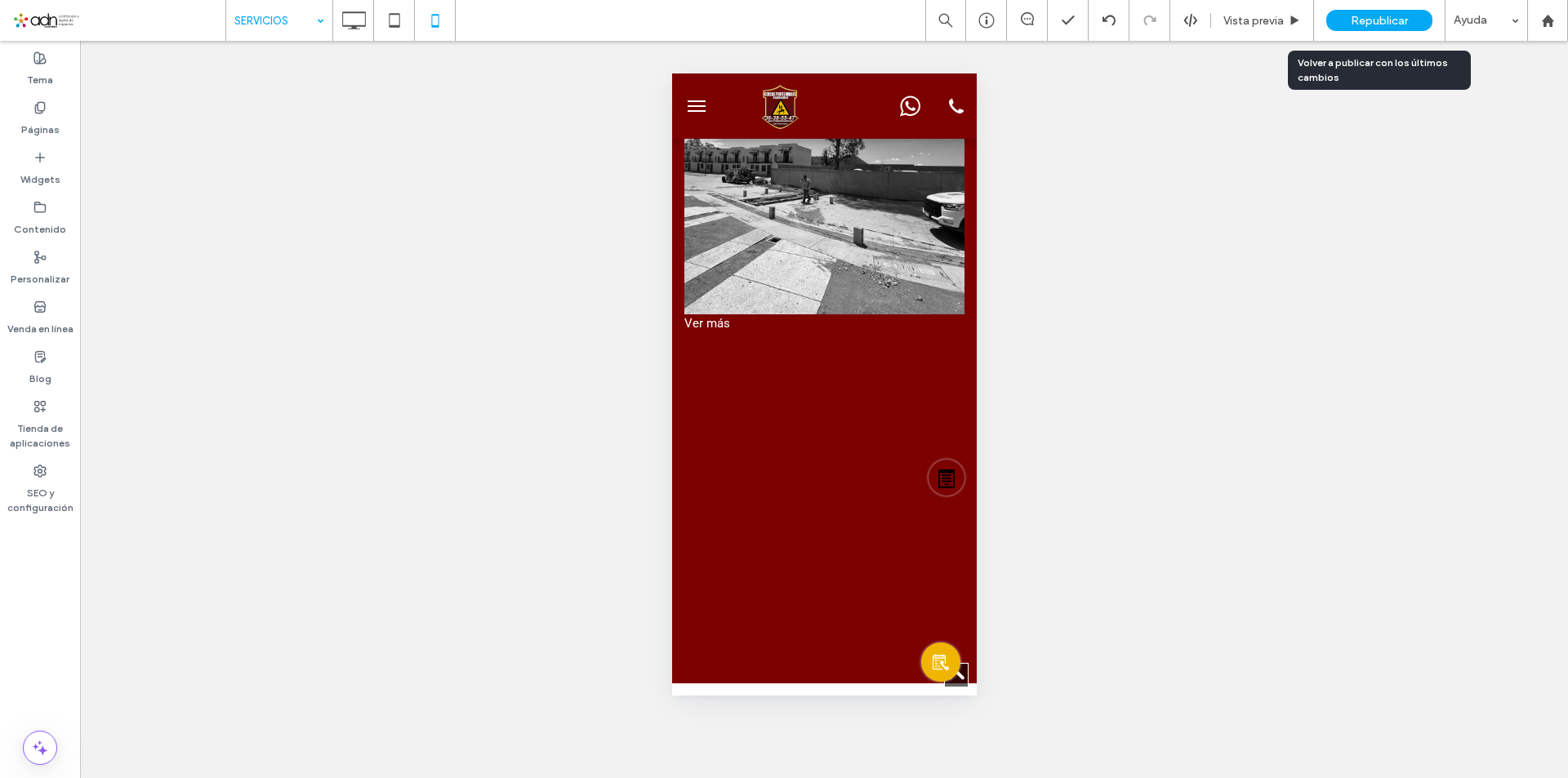
click at [1398, 20] on span "Republicar" at bounding box center [1379, 20] width 58 height 14
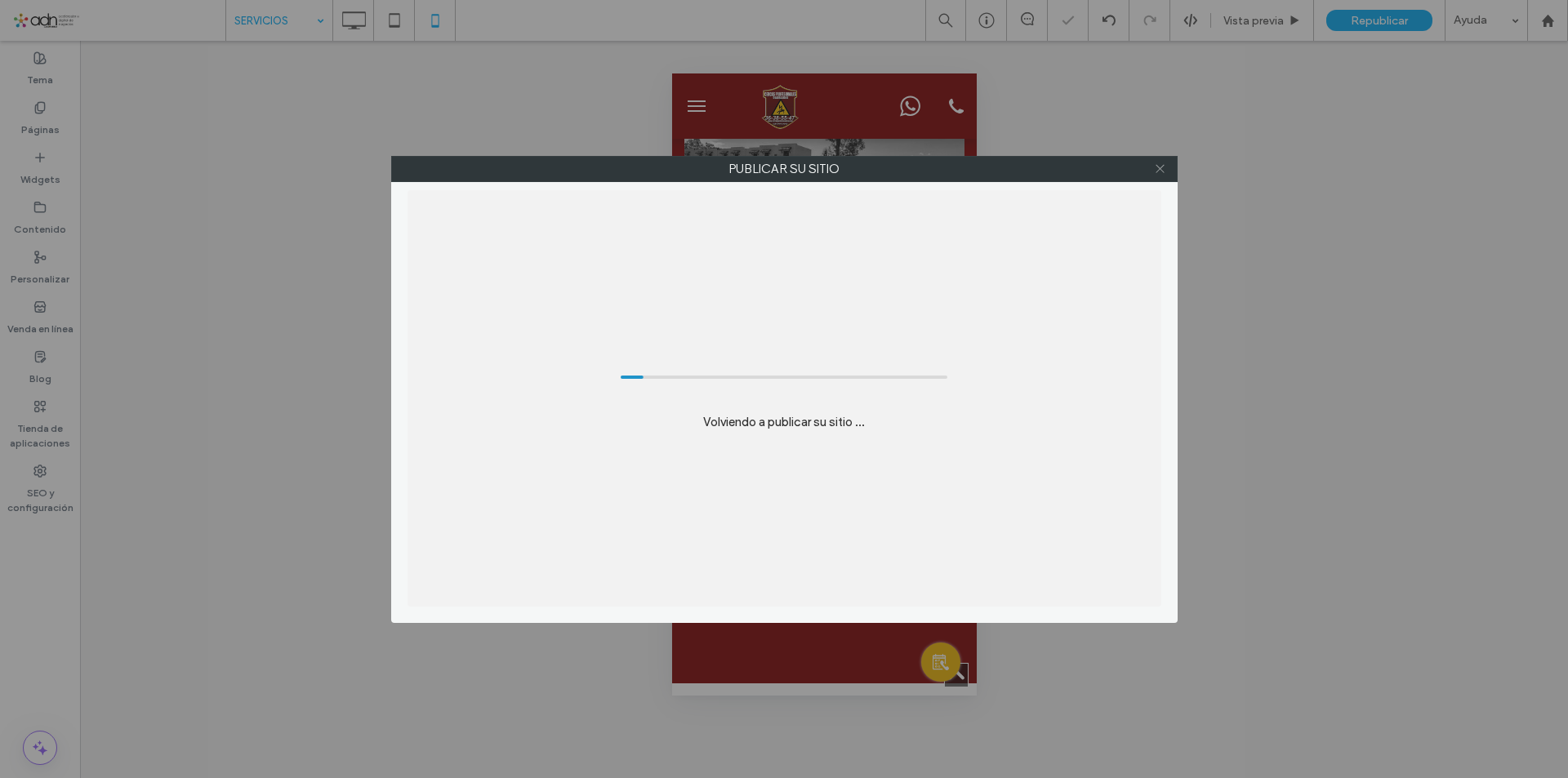
click at [1159, 168] on use at bounding box center [1160, 169] width 8 height 8
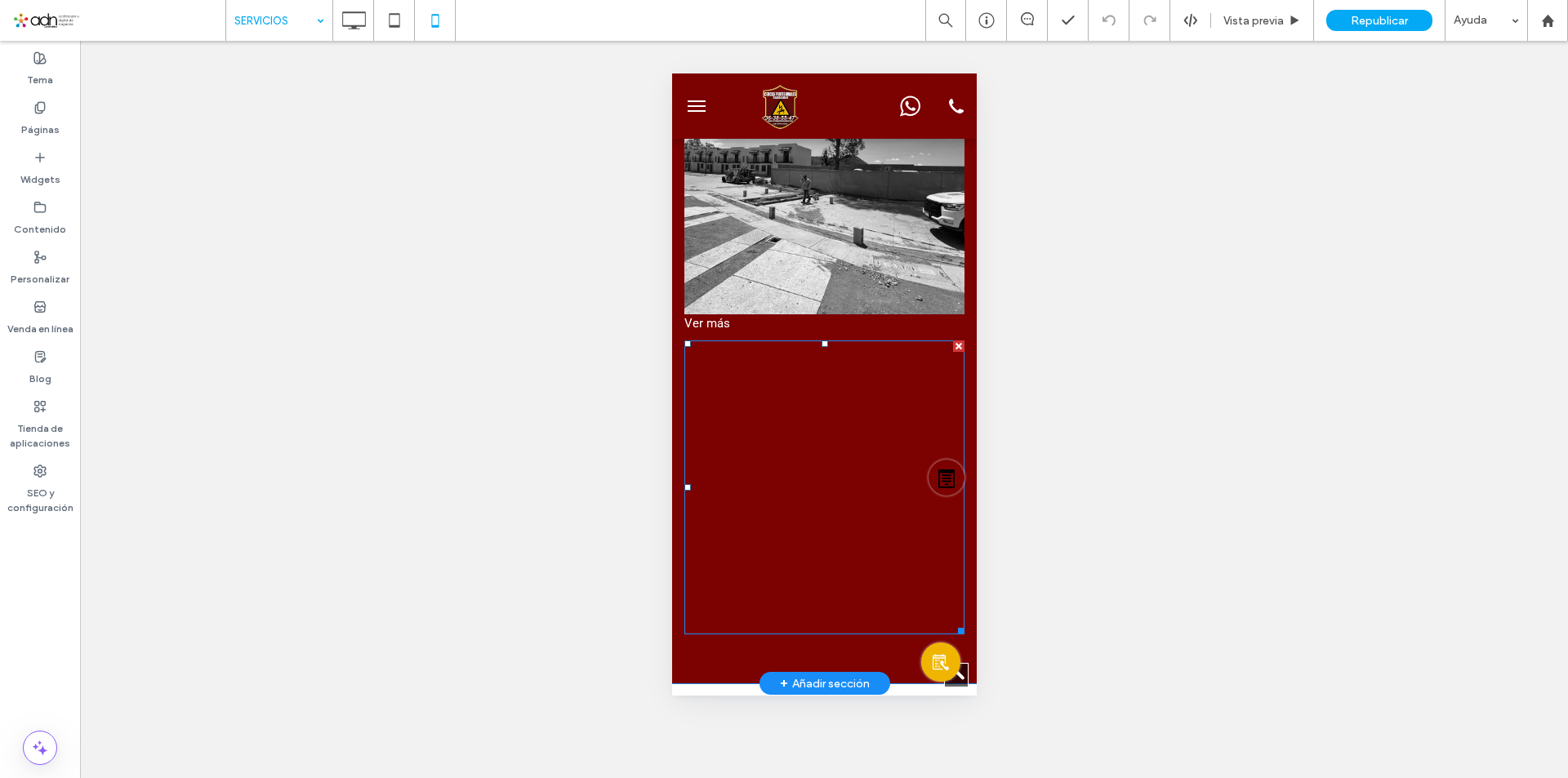
click at [842, 465] on span at bounding box center [823, 487] width 280 height 294
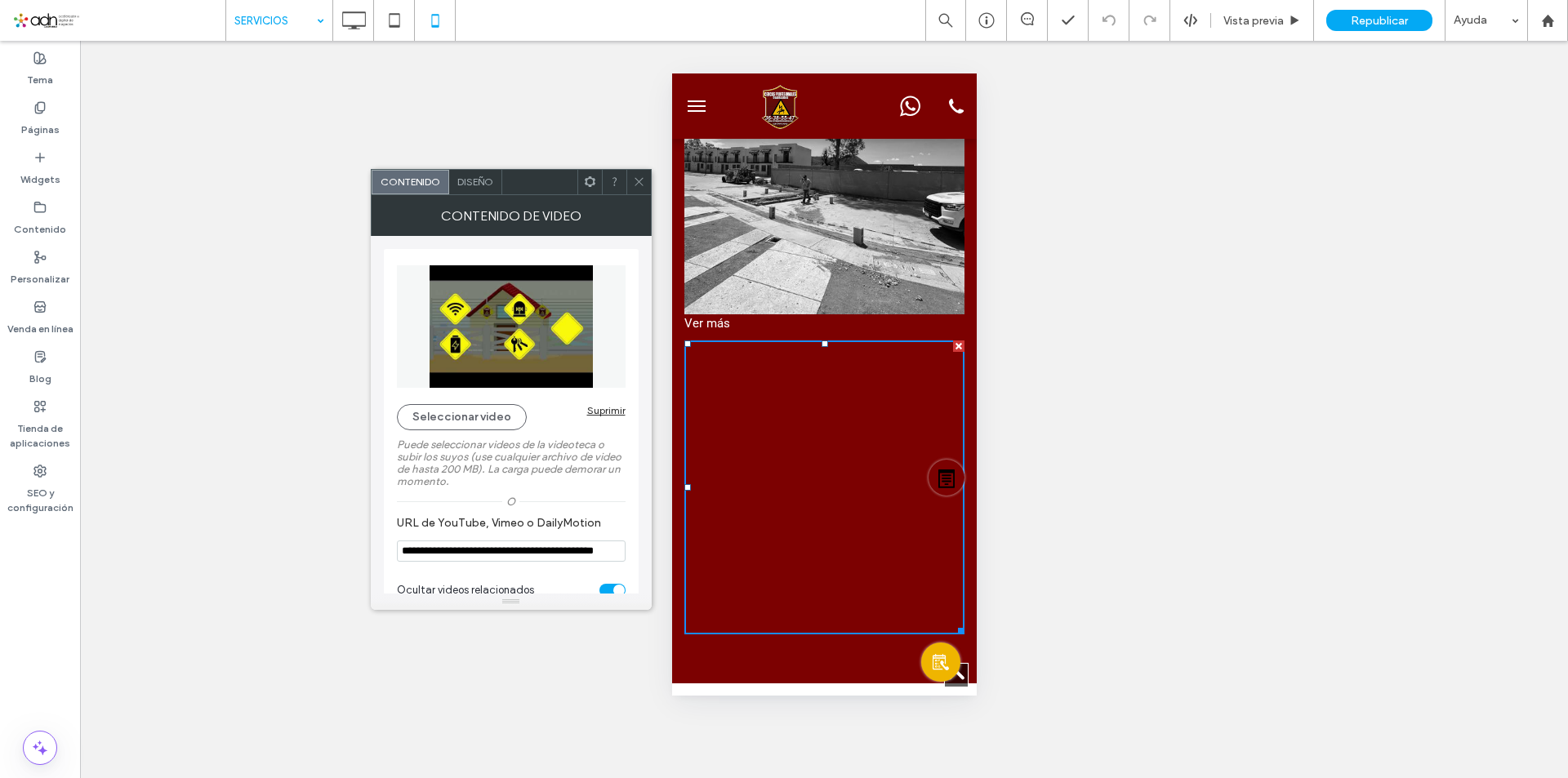
scroll to position [26, 0]
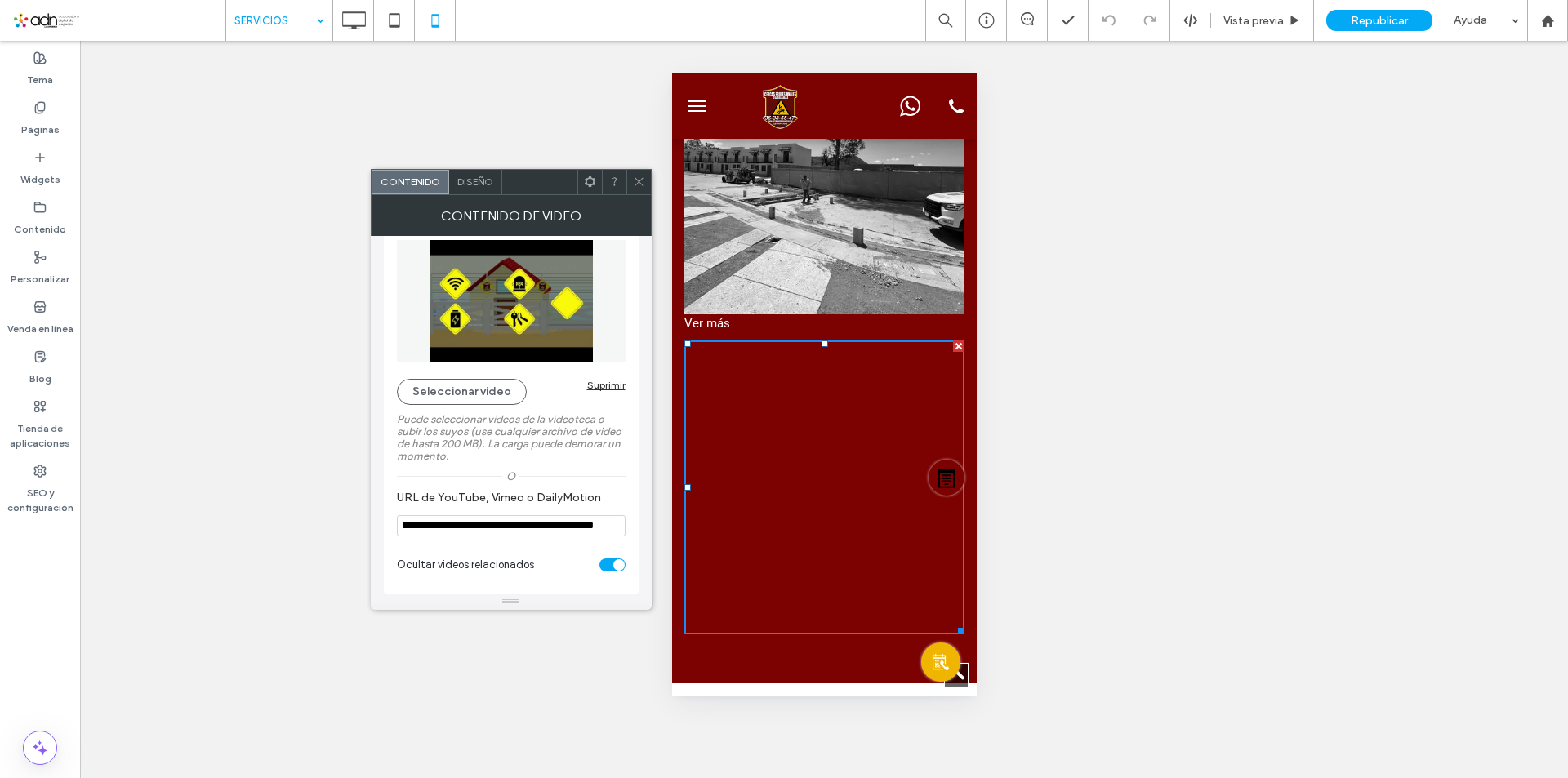
click at [636, 184] on icon at bounding box center [639, 181] width 12 height 12
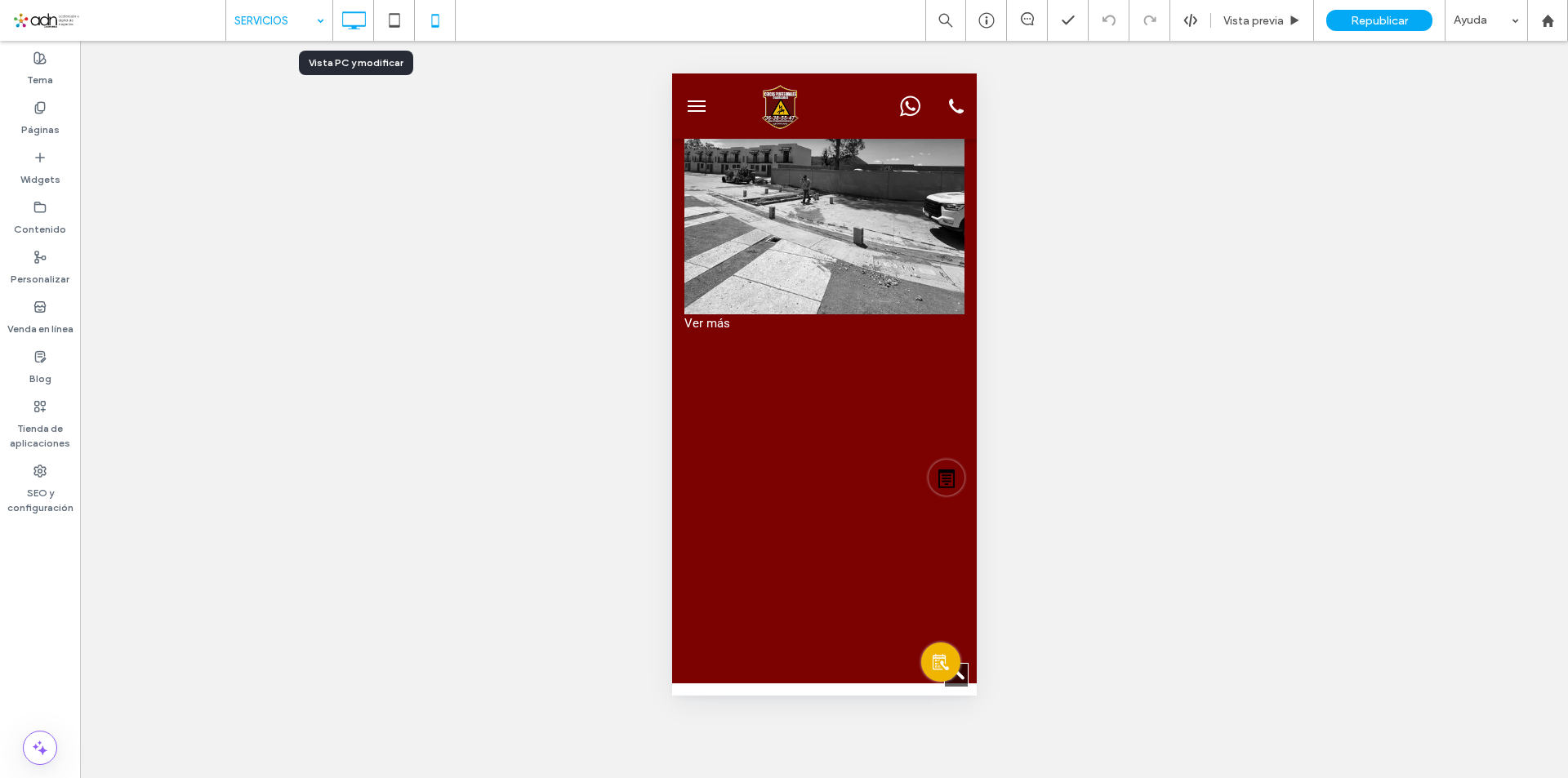
click at [353, 12] on use at bounding box center [354, 20] width 24 height 18
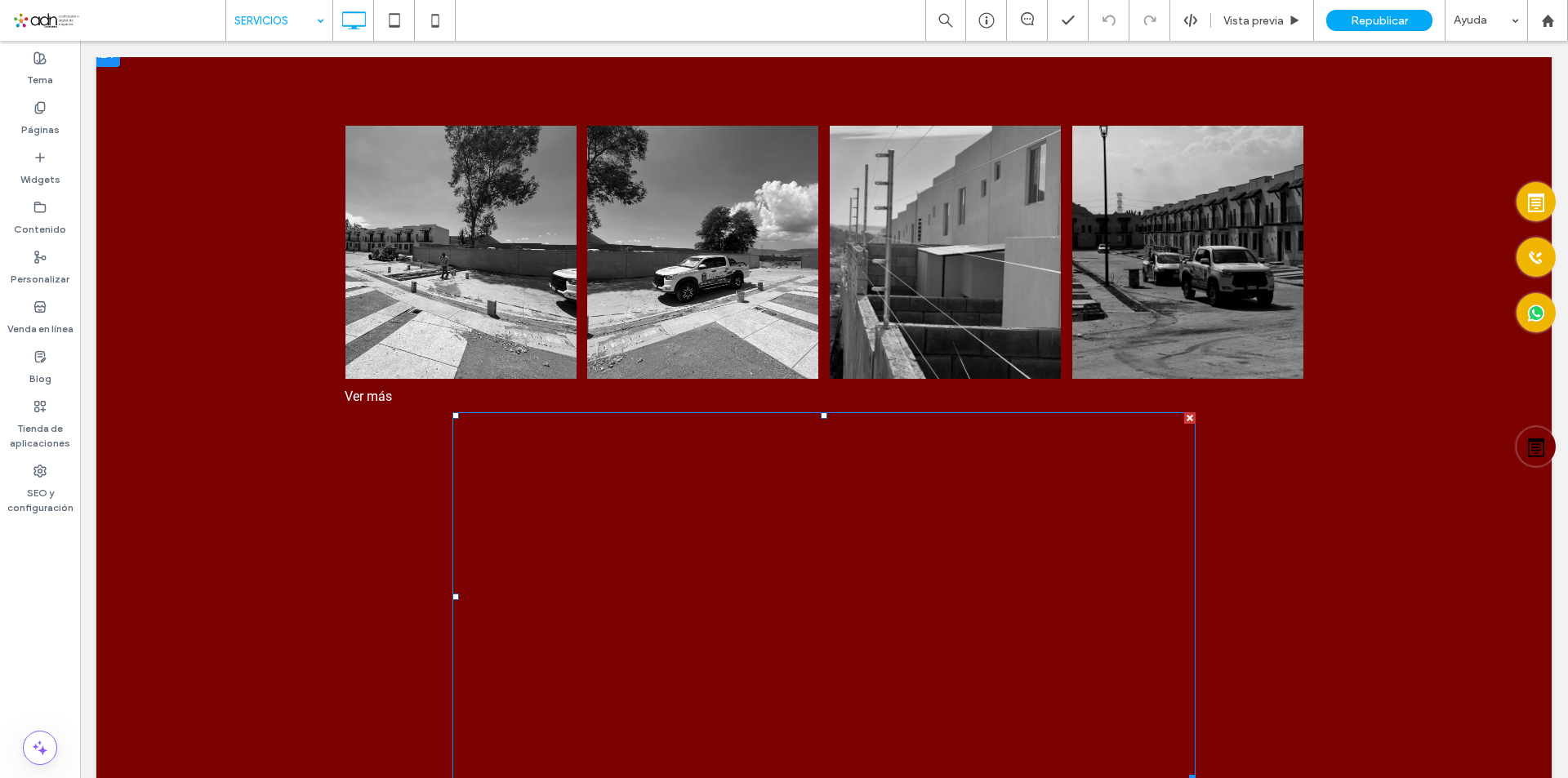
scroll to position [408, 0]
